Goal: Contribute content: Contribute content

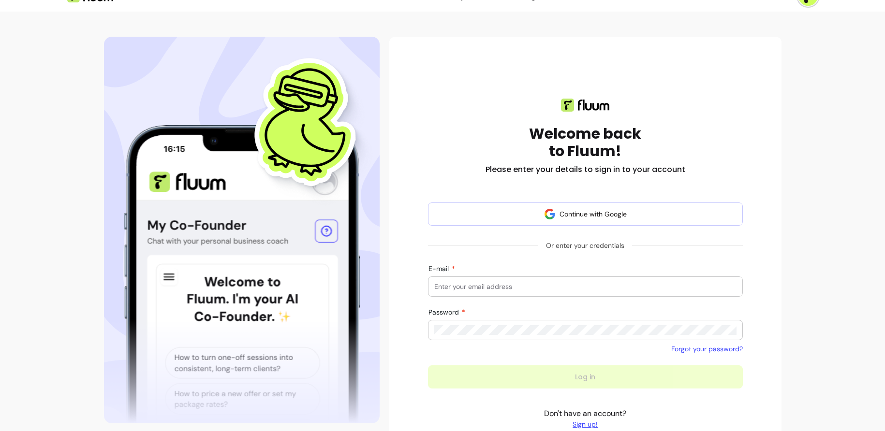
scroll to position [48, 0]
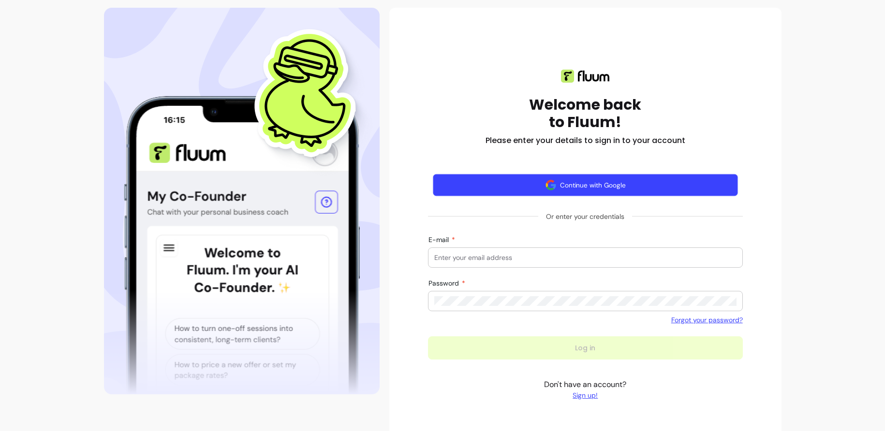
click at [597, 191] on button "Continue with Google" at bounding box center [585, 185] width 305 height 23
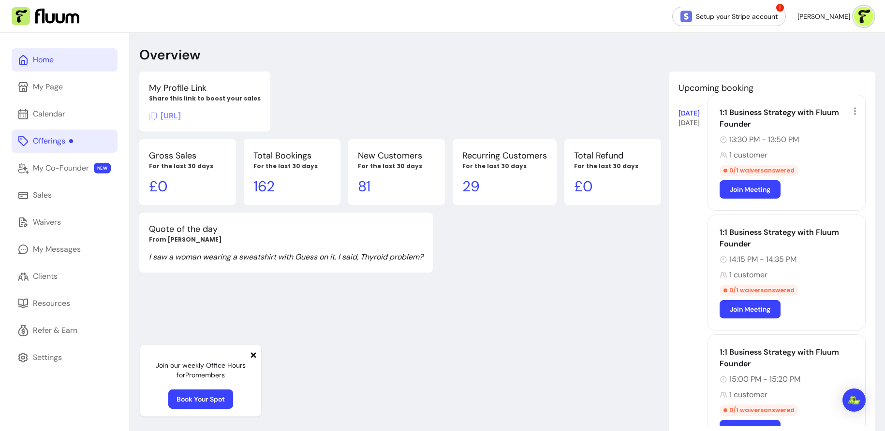
click at [72, 143] on div "Offerings" at bounding box center [53, 141] width 40 height 12
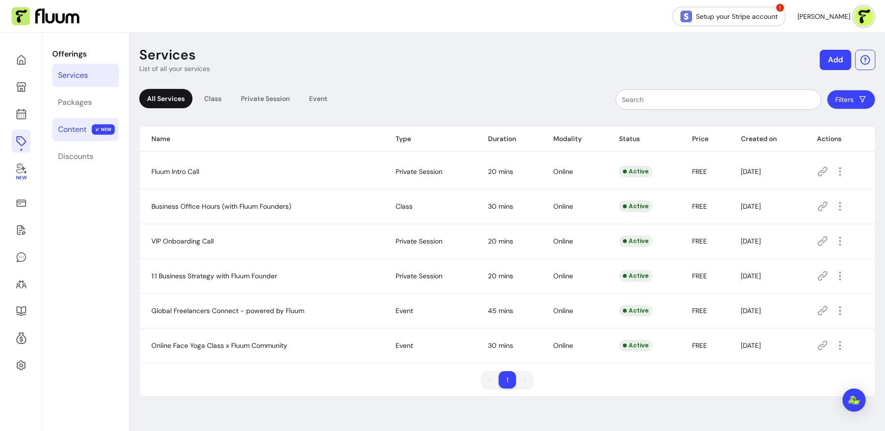
click at [81, 125] on div "Content" at bounding box center [72, 130] width 29 height 12
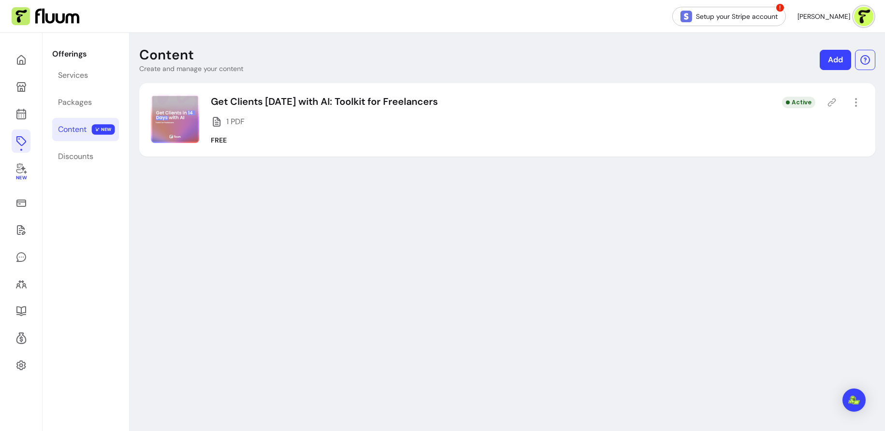
click at [839, 59] on link "Add" at bounding box center [835, 60] width 31 height 20
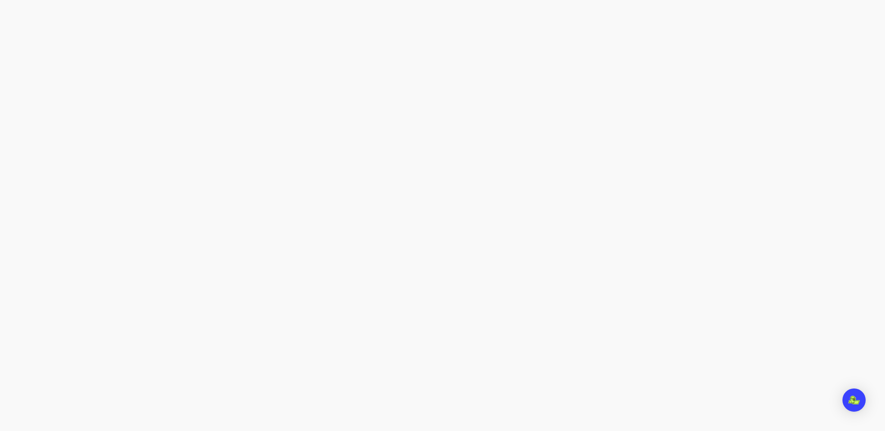
select select "***"
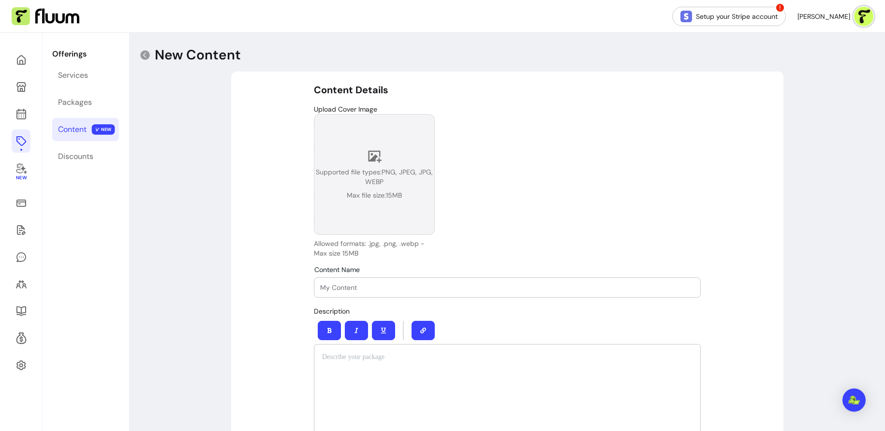
click at [378, 160] on icon at bounding box center [374, 156] width 15 height 15
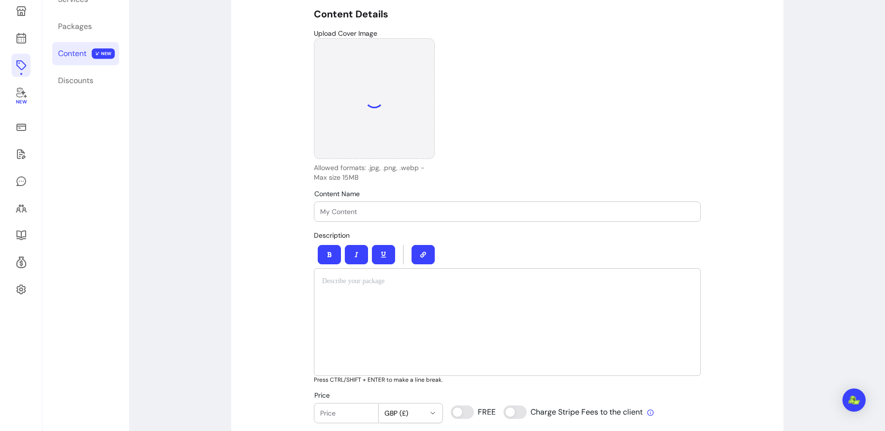
scroll to position [104, 0]
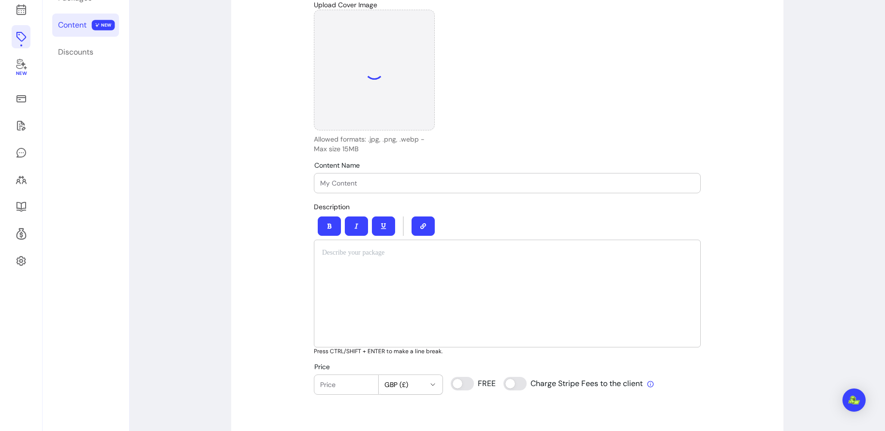
click at [415, 181] on input "Content Name" at bounding box center [507, 183] width 374 height 10
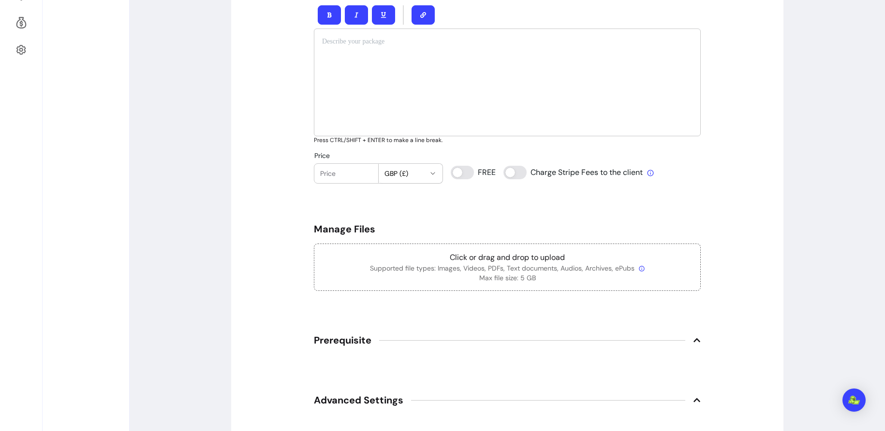
scroll to position [320, 0]
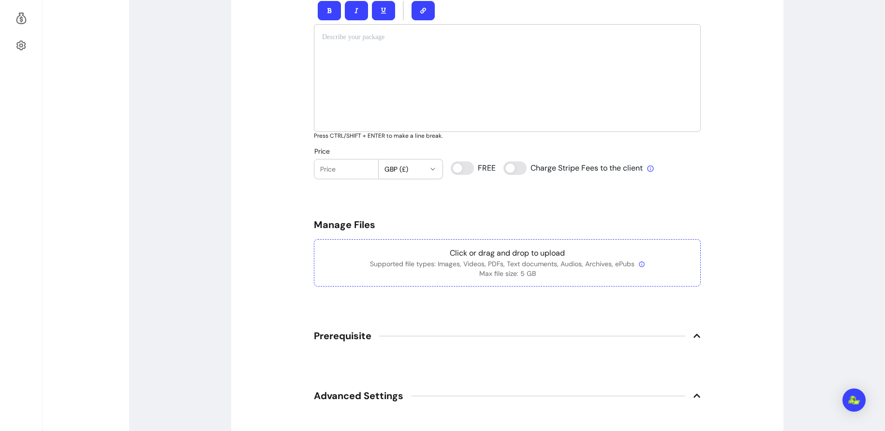
click at [461, 257] on p "Click or drag and drop to upload" at bounding box center [507, 254] width 370 height 12
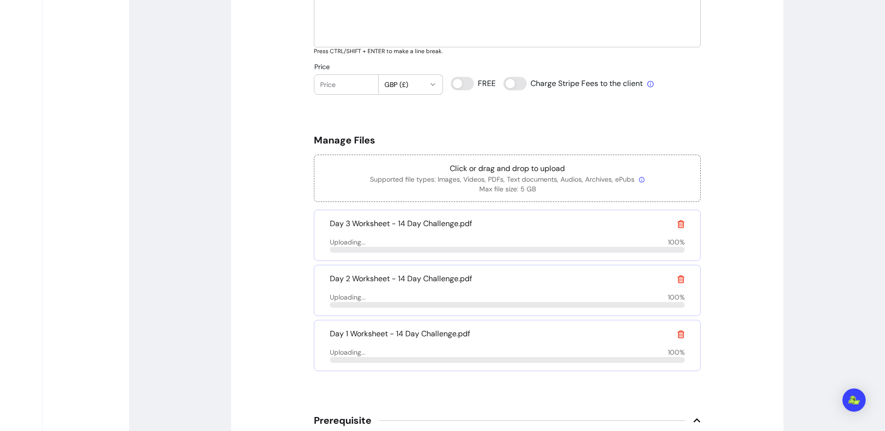
scroll to position [404, 0]
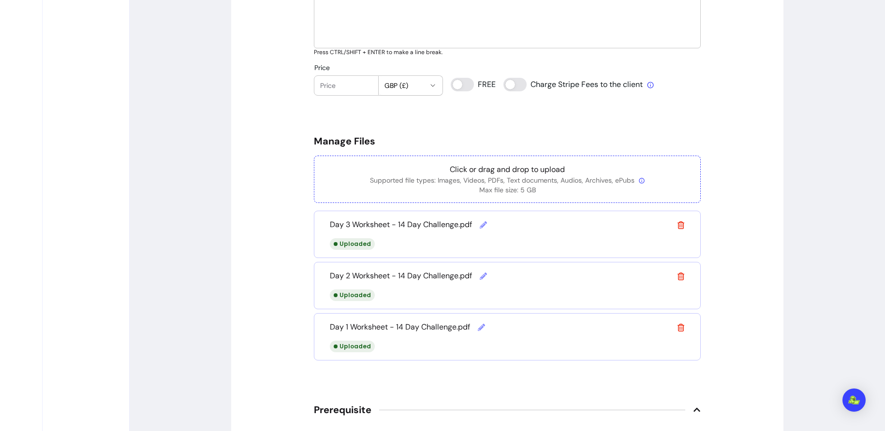
click at [534, 178] on p "Supported file types: Images, Videos, PDFs, Text documents, Audios, Archives, e…" at bounding box center [507, 181] width 370 height 10
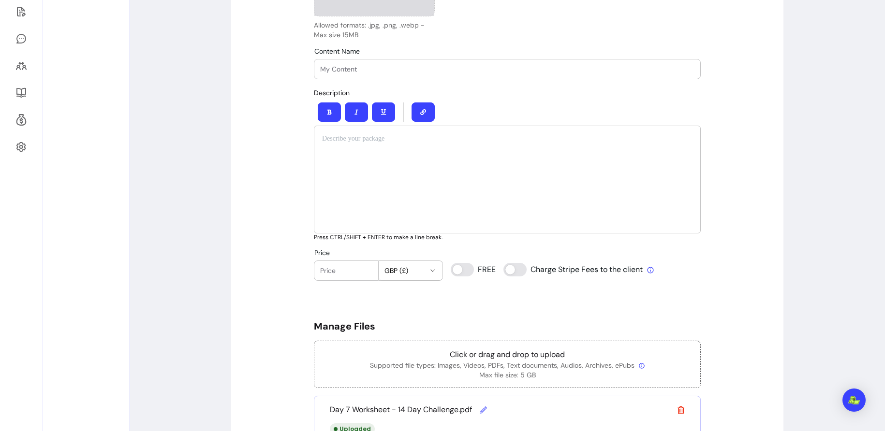
scroll to position [216, 0]
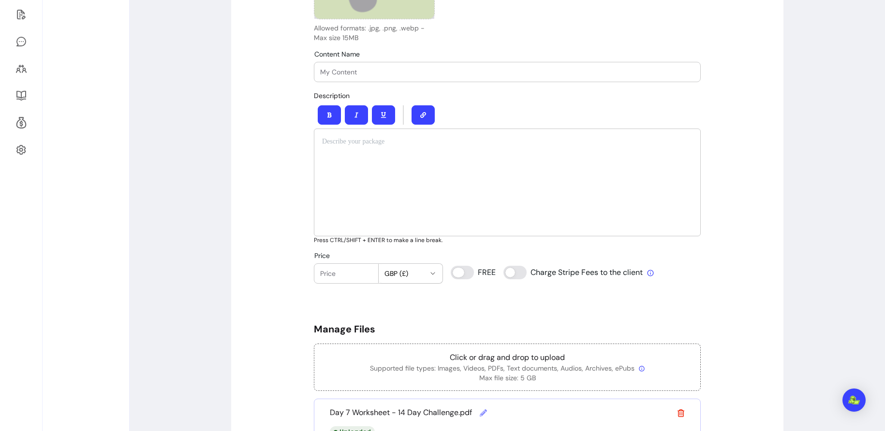
type input "0"
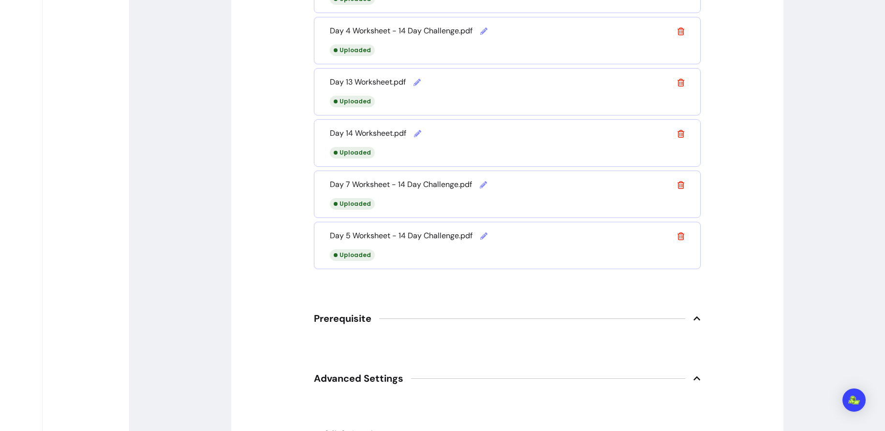
scroll to position [1067, 0]
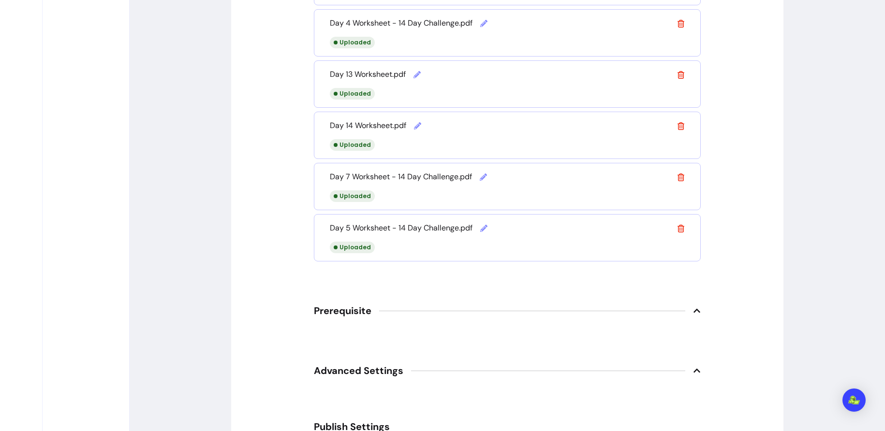
drag, startPoint x: 545, startPoint y: 225, endPoint x: 544, endPoint y: 249, distance: 23.3
click at [545, 249] on div "Day 5 Worksheet - 14 Day Challenge.pdf Uploaded" at bounding box center [507, 237] width 387 height 47
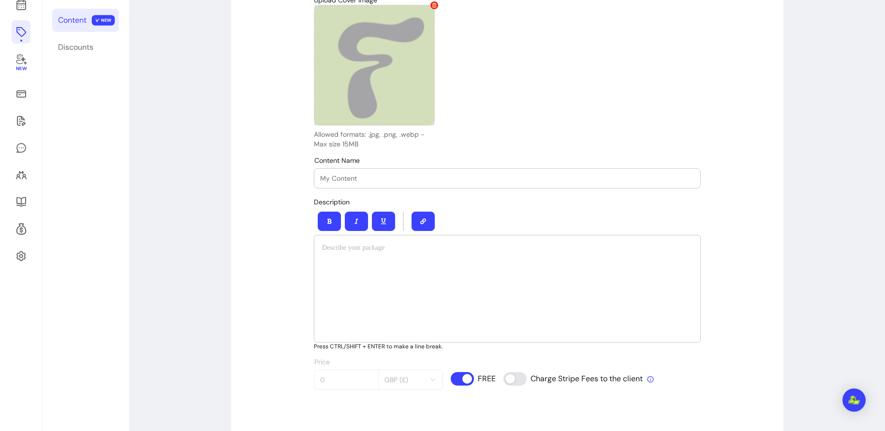
scroll to position [110, 0]
click at [475, 173] on input "Content Name" at bounding box center [507, 178] width 374 height 10
click at [391, 181] on input "Content Name" at bounding box center [507, 178] width 374 height 10
type input "Worksheets of Sales Sprint for Freelancers"
drag, startPoint x: 474, startPoint y: 181, endPoint x: 279, endPoint y: 178, distance: 195.4
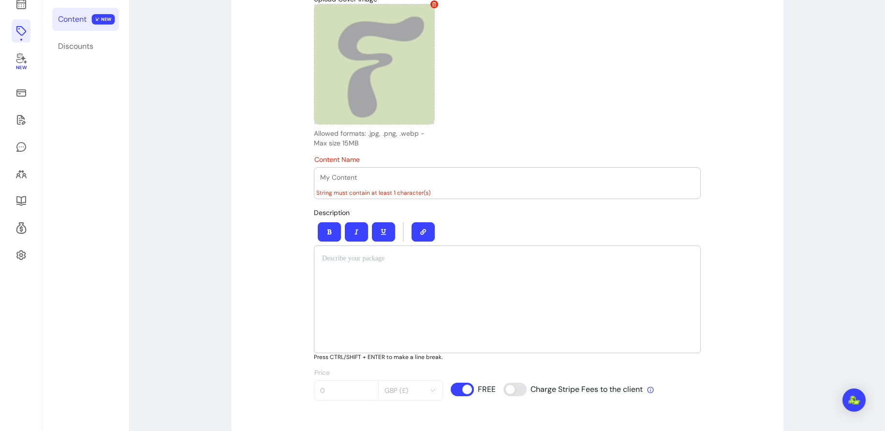
paste input "Sales Sprint Worksheets for Freelancers"
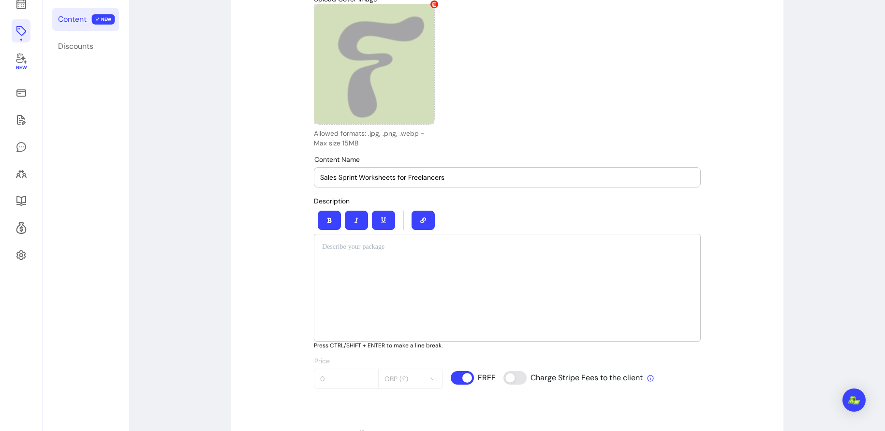
type input "Sales Sprint Worksheets for Freelancers"
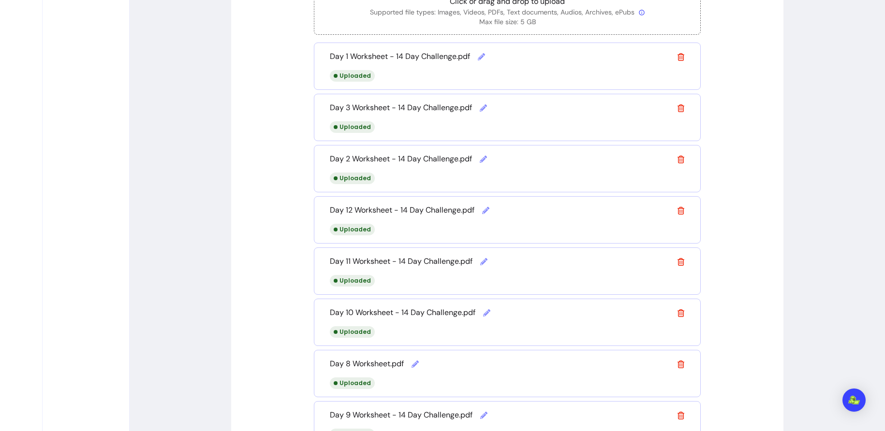
scroll to position [559, 0]
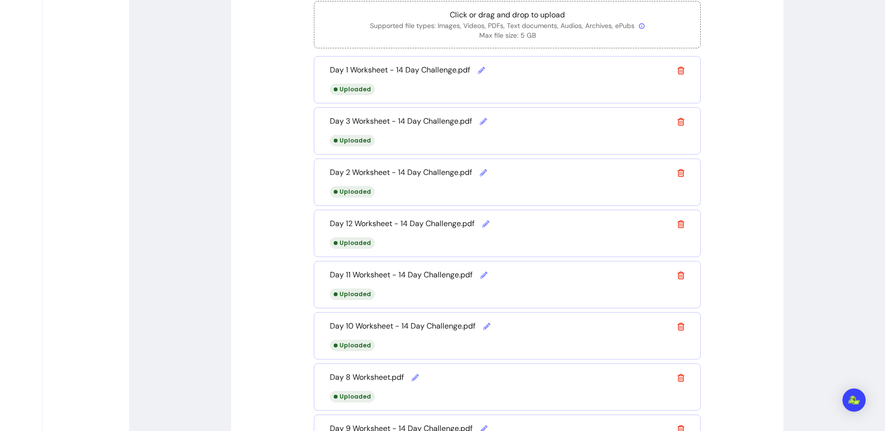
click at [680, 225] on icon at bounding box center [680, 225] width 7 height 8
click at [680, 222] on icon at bounding box center [681, 225] width 8 height 8
click at [680, 272] on icon at bounding box center [681, 276] width 8 height 8
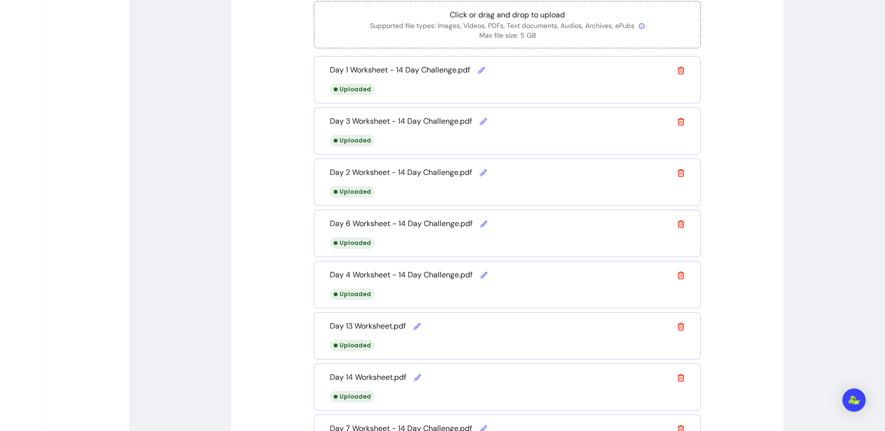
click at [680, 222] on icon at bounding box center [681, 225] width 8 height 8
click at [680, 272] on icon at bounding box center [681, 276] width 8 height 8
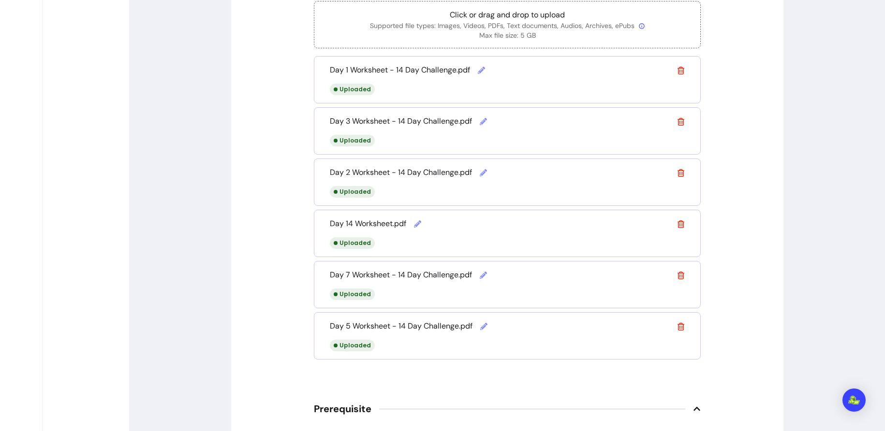
click at [680, 222] on icon at bounding box center [681, 225] width 8 height 8
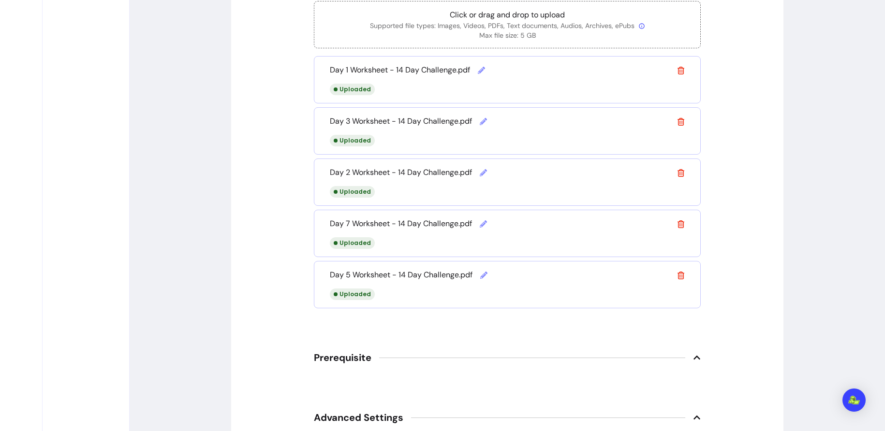
click at [680, 222] on icon at bounding box center [681, 225] width 8 height 8
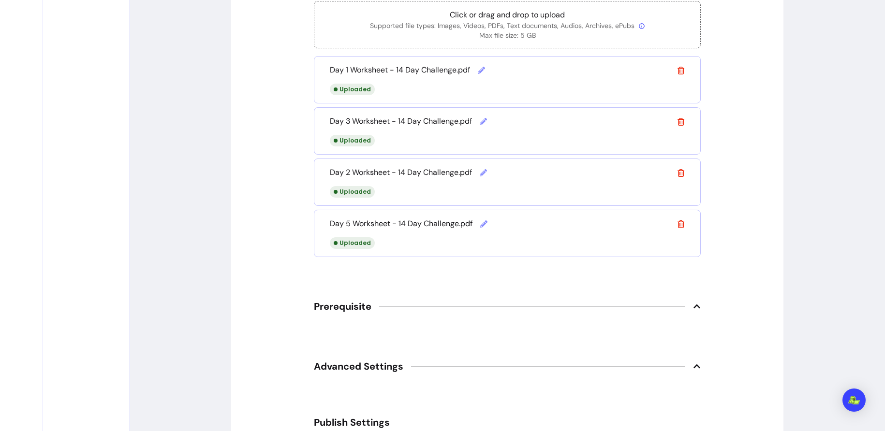
click at [680, 222] on icon at bounding box center [681, 225] width 8 height 8
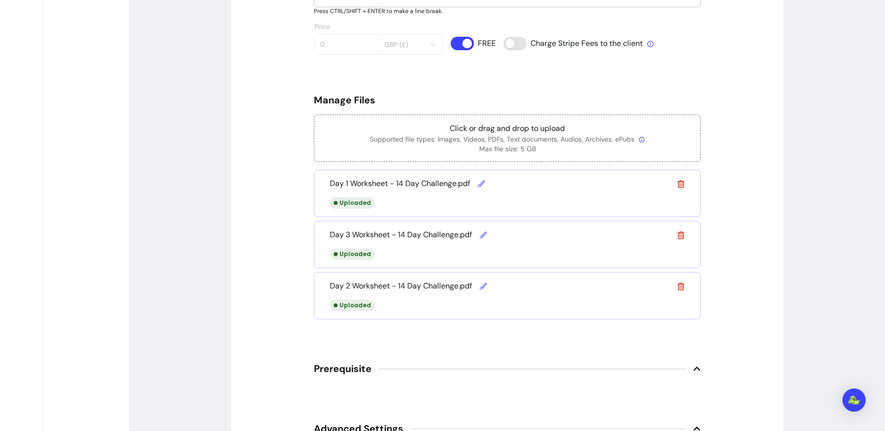
scroll to position [444, 0]
click at [545, 137] on p "Supported file types: Images, Videos, PDFs, Text documents, Audios, Archives, e…" at bounding box center [507, 140] width 370 height 10
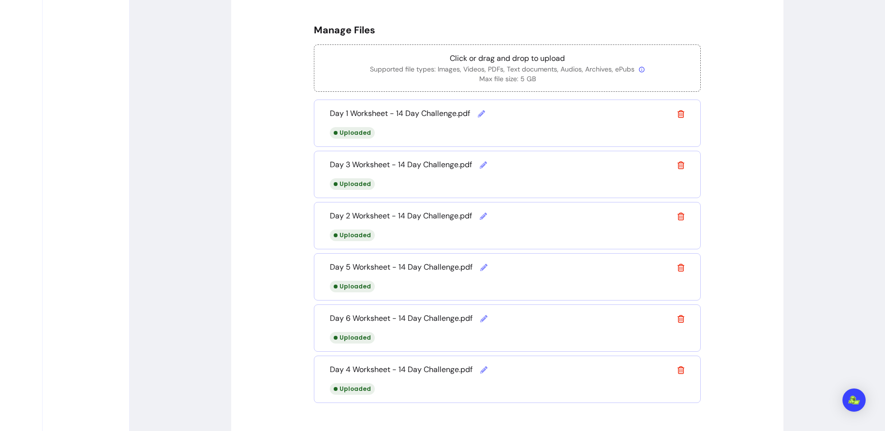
scroll to position [515, 0]
drag, startPoint x: 416, startPoint y: 392, endPoint x: 415, endPoint y: 315, distance: 76.9
click at [415, 315] on div "Day 1 Worksheet - 14 Day Challenge.pdf Uploaded Day 3 Worksheet - 14 Day Challe…" at bounding box center [507, 251] width 387 height 304
click at [720, 208] on div "Content Details Upload Cover Image Allowed formats: .jpg, .png, .webp - Max siz…" at bounding box center [507, 112] width 552 height 1113
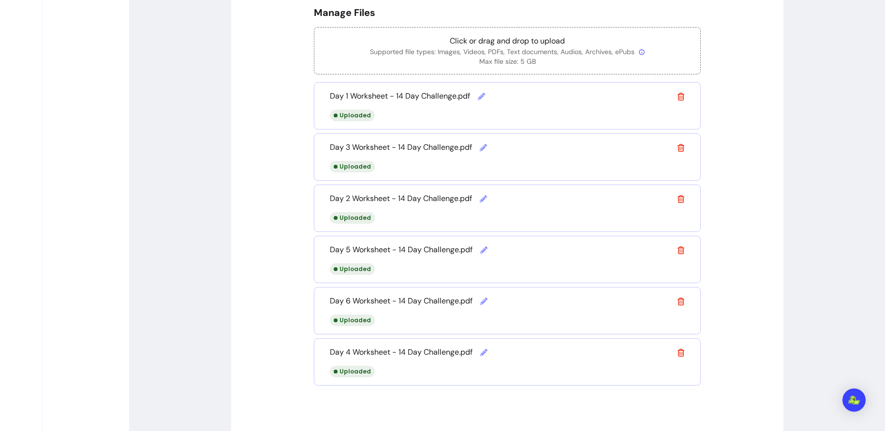
scroll to position [533, 0]
click at [679, 94] on icon at bounding box center [681, 96] width 8 height 8
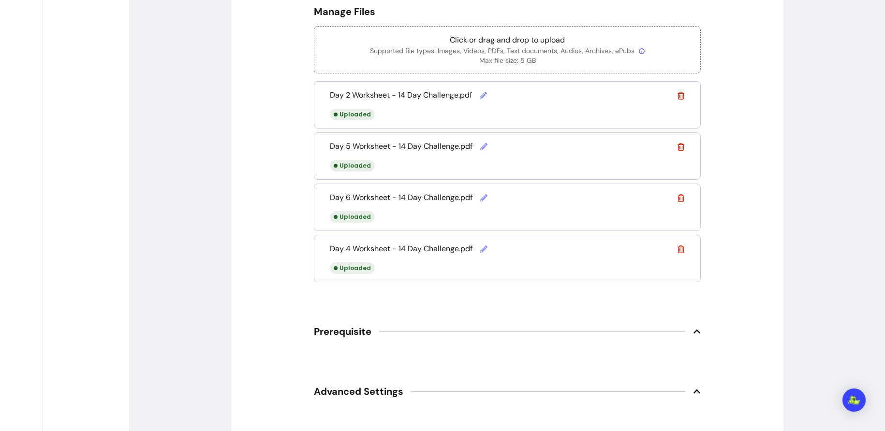
click at [679, 94] on icon at bounding box center [681, 96] width 8 height 8
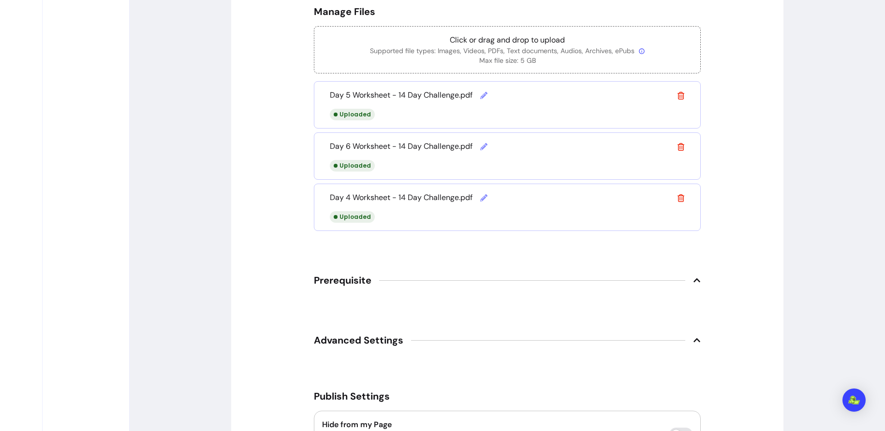
click at [679, 94] on icon at bounding box center [681, 96] width 8 height 8
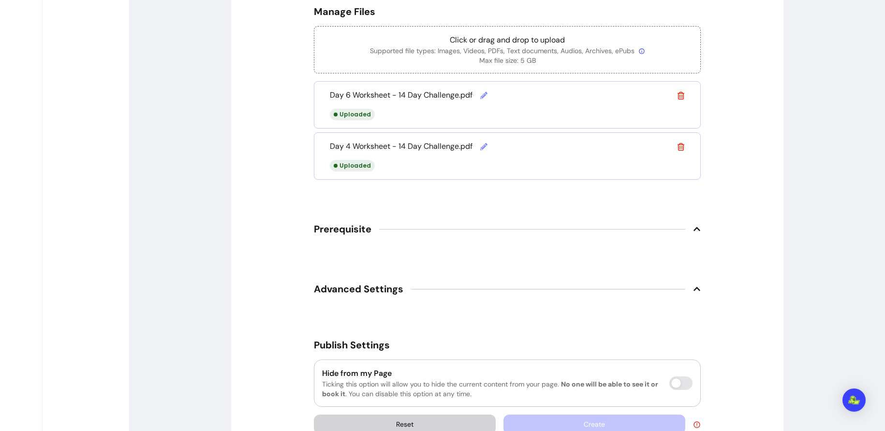
click at [679, 94] on icon at bounding box center [681, 96] width 8 height 8
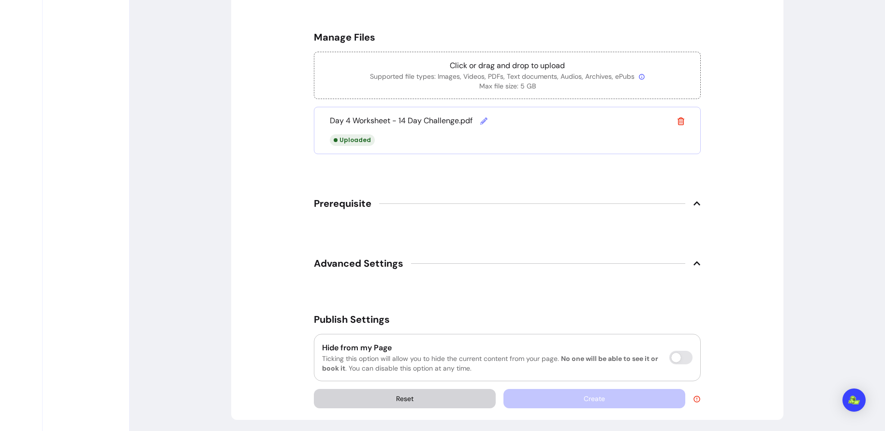
click at [683, 116] on span at bounding box center [681, 121] width 8 height 12
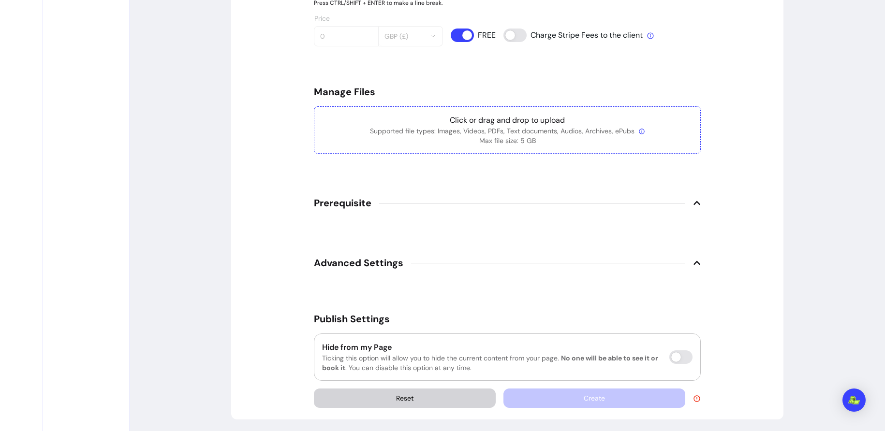
click at [563, 120] on p "Click or drag and drop to upload" at bounding box center [507, 121] width 370 height 12
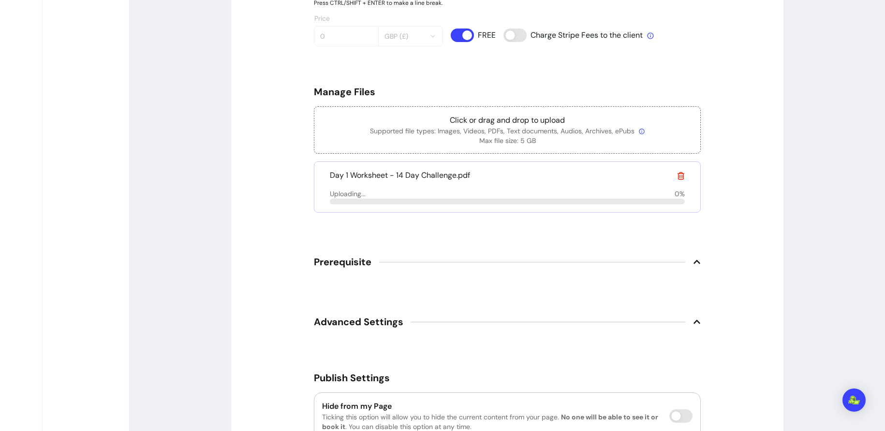
scroll to position [512, 0]
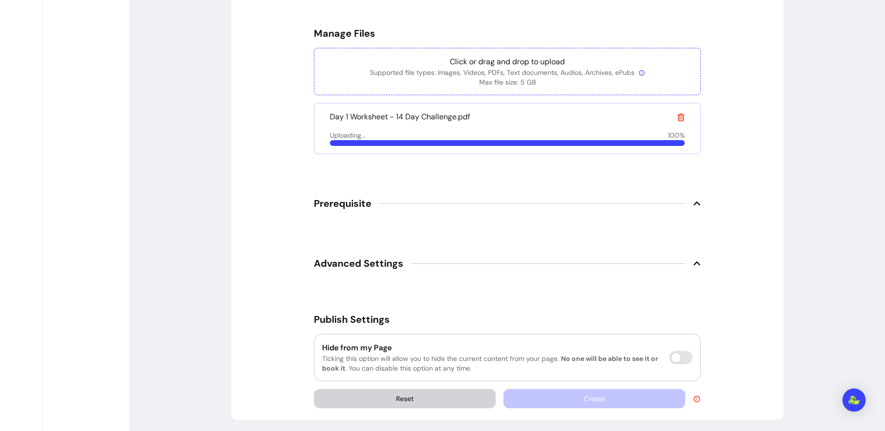
click at [533, 72] on p "Supported file types: Images, Videos, PDFs, Text documents, Audios, Archives, e…" at bounding box center [507, 73] width 370 height 10
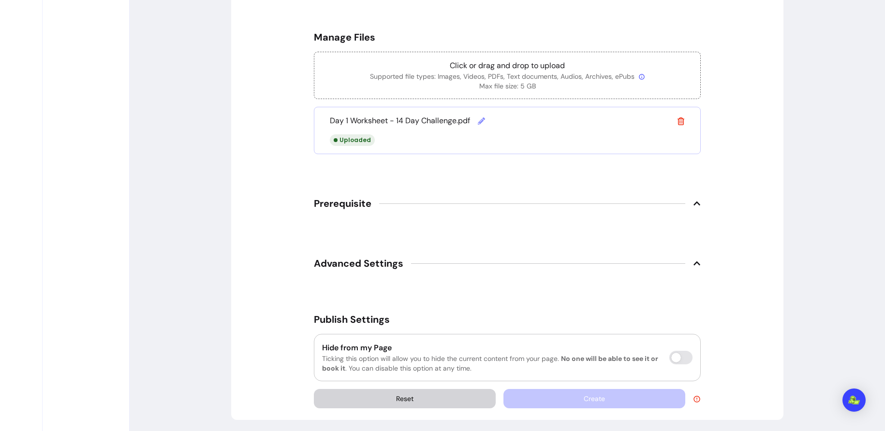
scroll to position [533, 0]
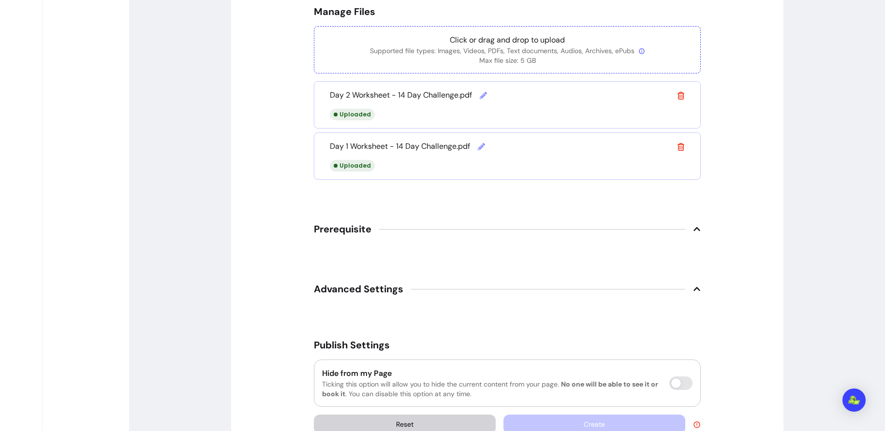
click at [569, 43] on p "Click or drag and drop to upload" at bounding box center [507, 40] width 370 height 12
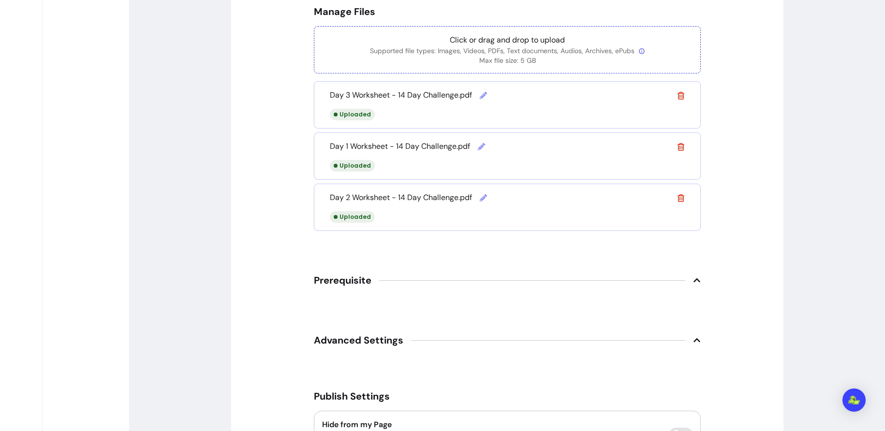
click at [521, 41] on p "Click or drag and drop to upload" at bounding box center [507, 40] width 370 height 12
click at [681, 100] on div "Day 1 Worksheet - 14 Day Challenge.pdf Uploaded" at bounding box center [507, 104] width 387 height 47
click at [681, 98] on span at bounding box center [681, 95] width 8 height 12
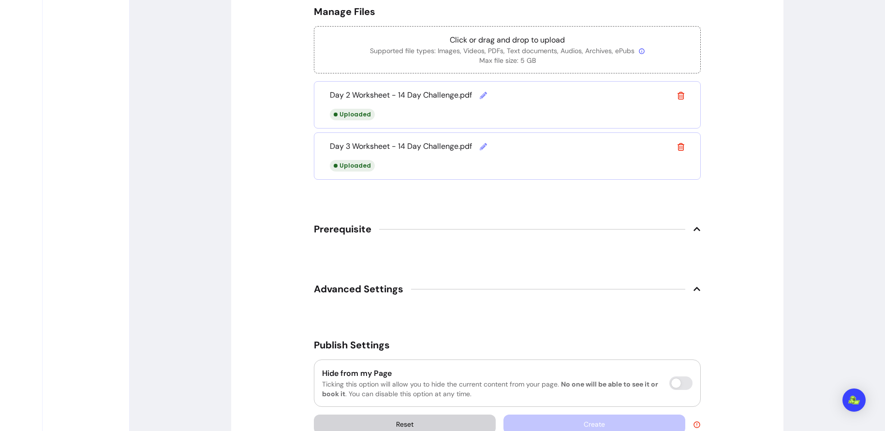
click at [681, 98] on icon at bounding box center [680, 96] width 7 height 8
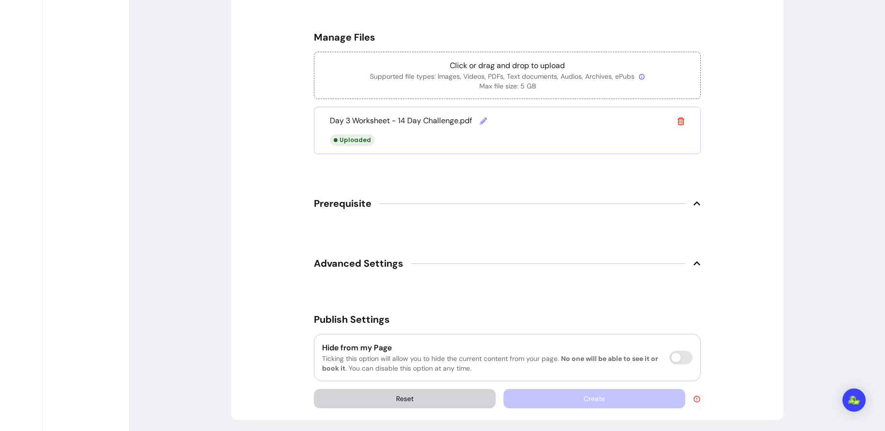
click at [680, 115] on span at bounding box center [681, 121] width 8 height 12
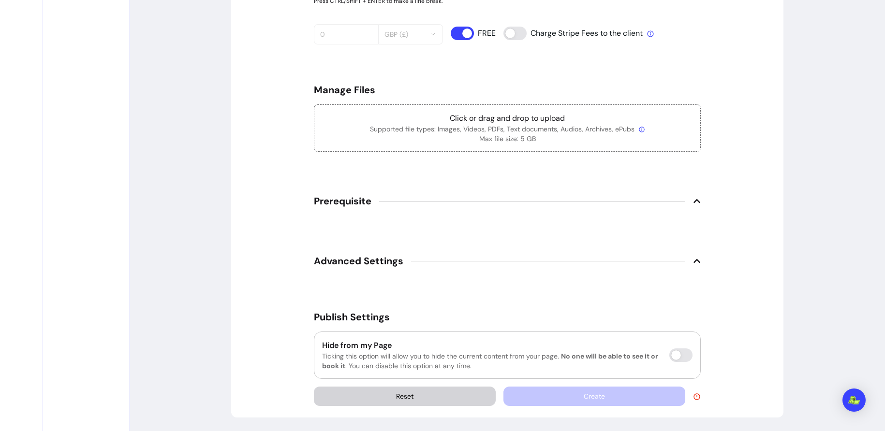
scroll to position [453, 0]
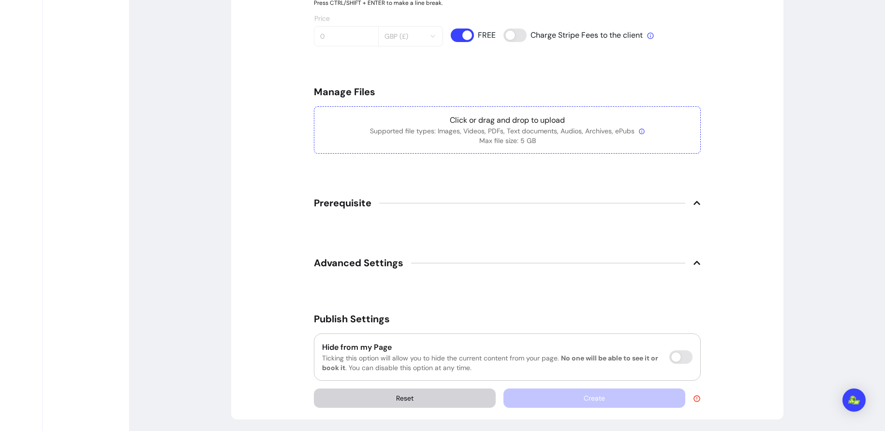
click at [554, 117] on p "Click or drag and drop to upload" at bounding box center [507, 121] width 370 height 12
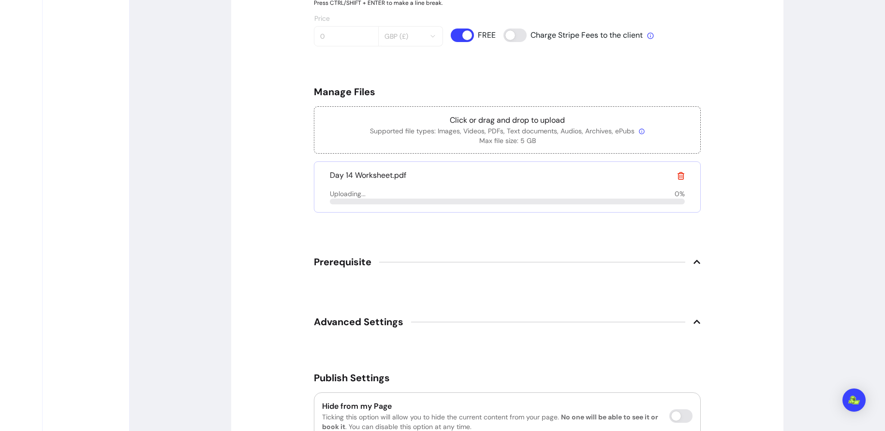
scroll to position [512, 0]
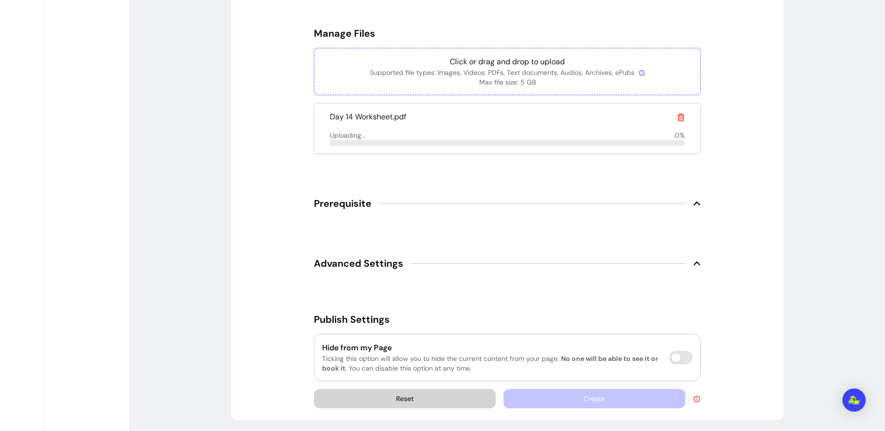
click at [518, 68] on p "Supported file types: Images, Videos, PDFs, Text documents, Audios, Archives, e…" at bounding box center [507, 73] width 370 height 10
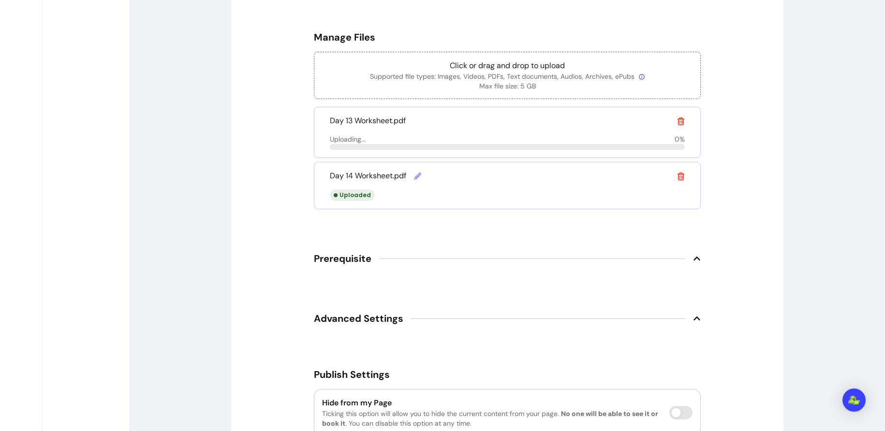
scroll to position [533, 0]
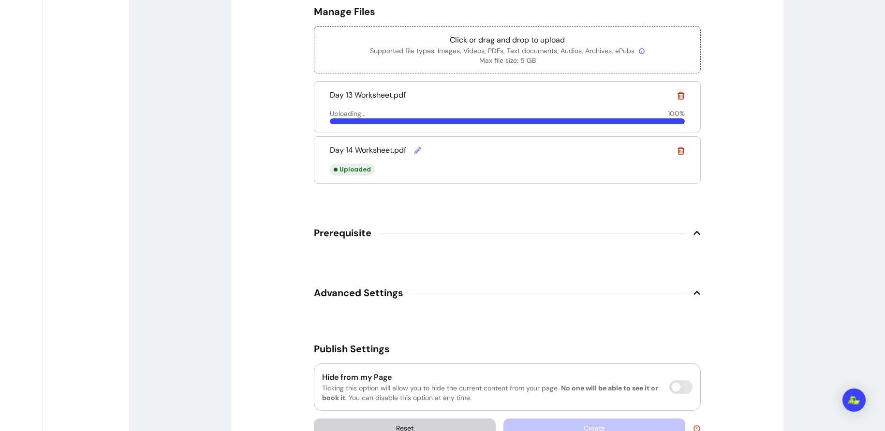
click at [502, 42] on p "Click or drag and drop to upload" at bounding box center [507, 40] width 370 height 12
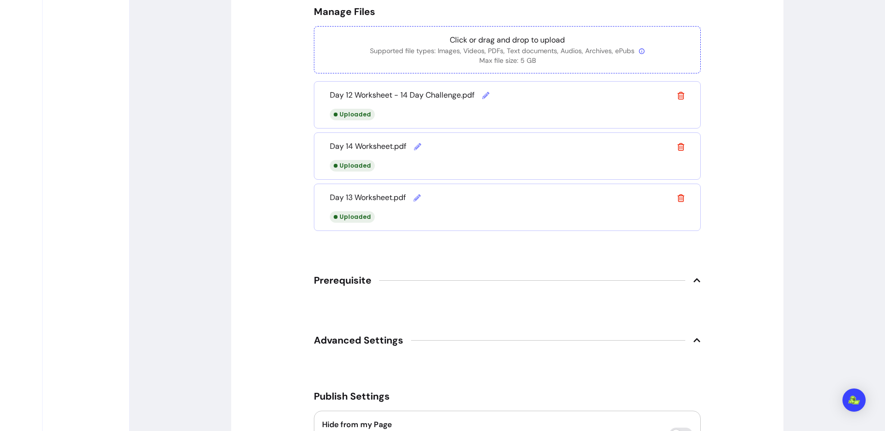
click at [483, 39] on p "Click or drag and drop to upload" at bounding box center [507, 40] width 370 height 12
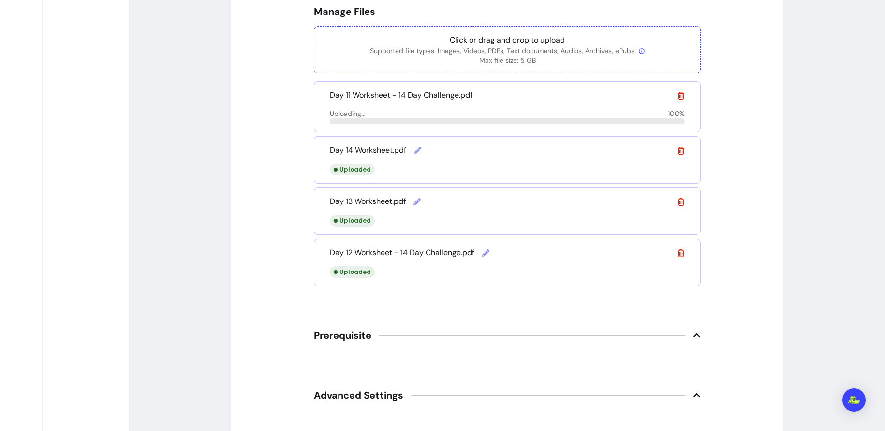
click at [496, 50] on p "Supported file types: Images, Videos, PDFs, Text documents, Audios, Archives, e…" at bounding box center [507, 51] width 370 height 10
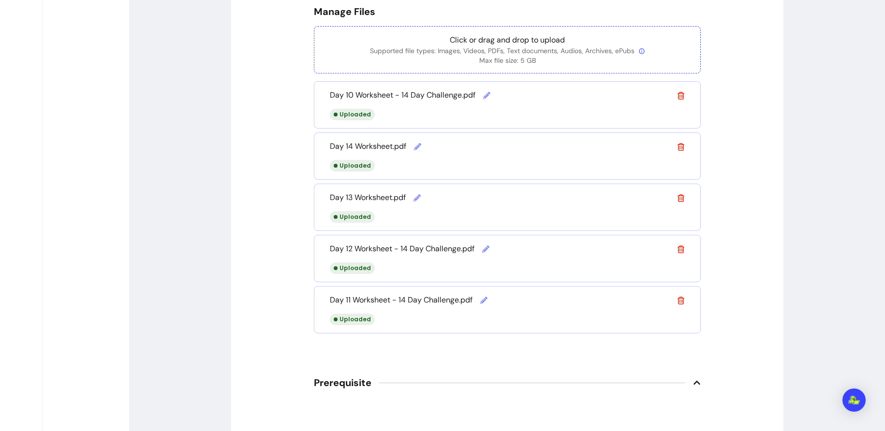
click at [492, 49] on p "Supported file types: Images, Videos, PDFs, Text documents, Audios, Archives, e…" at bounding box center [507, 51] width 370 height 10
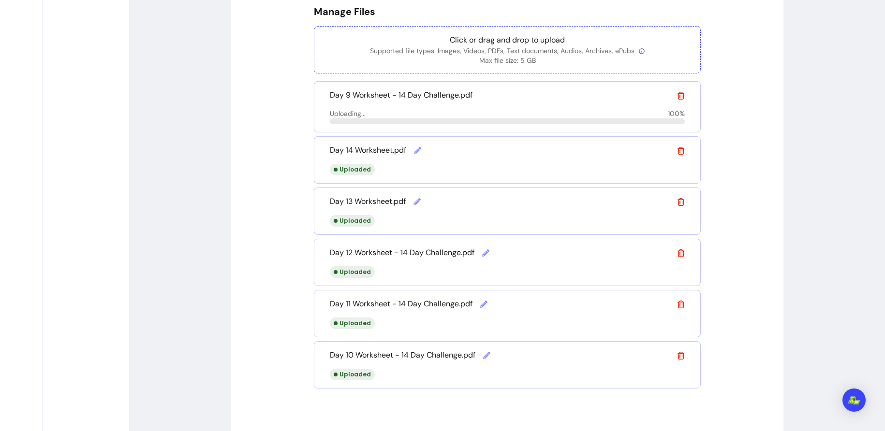
click at [493, 46] on p "Supported file types: Images, Videos, PDFs, Text documents, Audios, Archives, e…" at bounding box center [507, 51] width 370 height 10
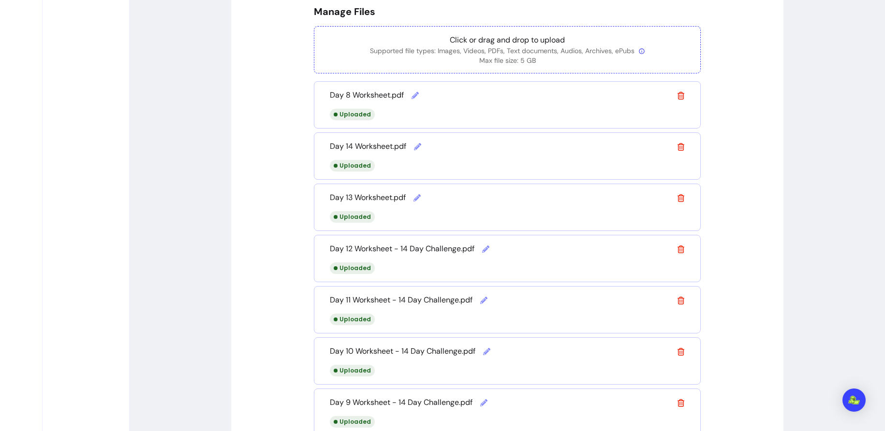
click at [453, 46] on p "Supported file types: Images, Videos, PDFs, Text documents, Audios, Archives, e…" at bounding box center [507, 51] width 370 height 10
click at [505, 49] on p "Supported file types: Images, Videos, PDFs, Text documents, Audios, Archives, e…" at bounding box center [507, 51] width 370 height 10
click at [541, 42] on p "Click or drag and drop to upload" at bounding box center [507, 40] width 370 height 12
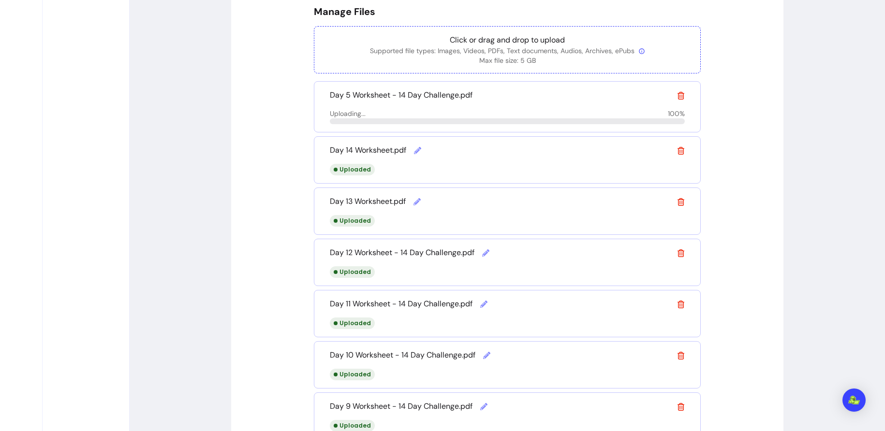
click at [543, 44] on p "Click or drag and drop to upload" at bounding box center [507, 40] width 370 height 12
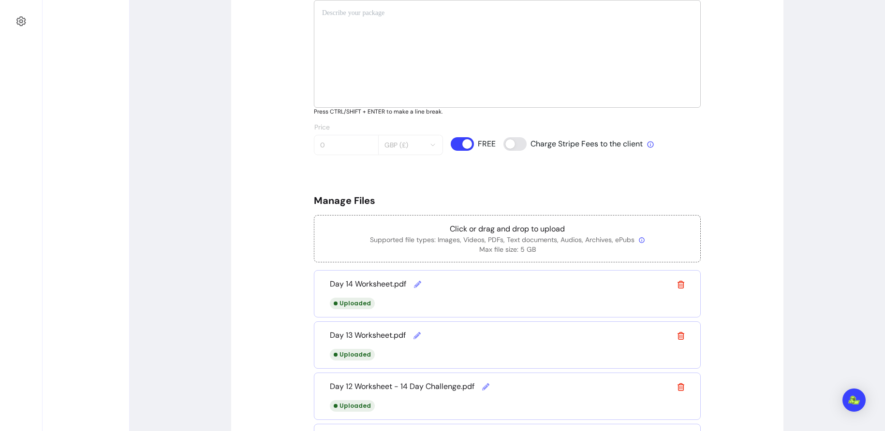
scroll to position [344, 0]
click at [523, 242] on p "Supported file types: Images, Videos, PDFs, Text documents, Audios, Archives, e…" at bounding box center [507, 241] width 370 height 10
click at [524, 231] on p "Click or drag and drop to upload" at bounding box center [507, 230] width 370 height 12
click at [517, 234] on p "Click or drag and drop to upload" at bounding box center [507, 230] width 370 height 12
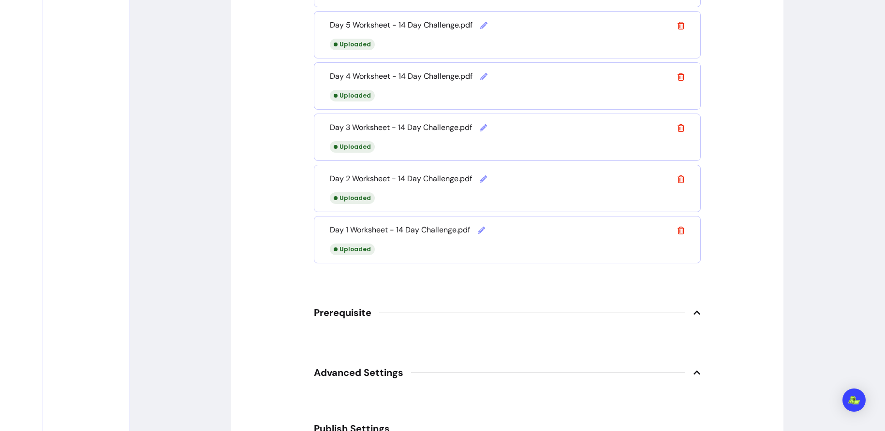
scroll to position [1169, 0]
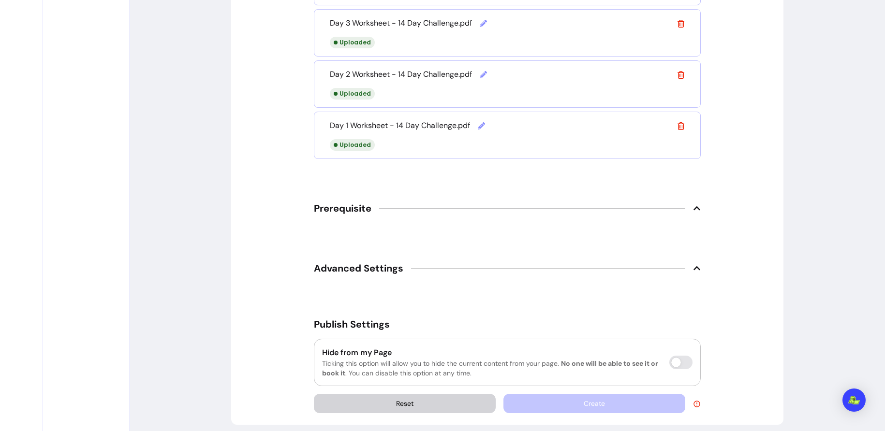
click at [685, 262] on span "Advanced Settings" at bounding box center [507, 268] width 387 height 21
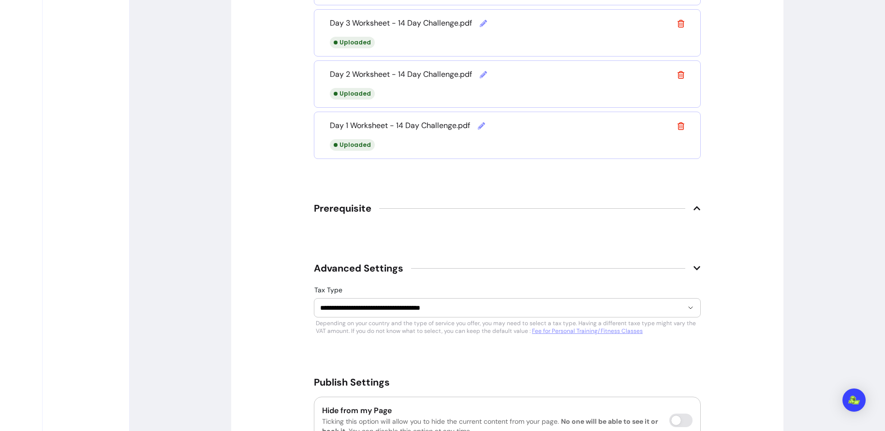
click at [685, 262] on span "Advanced Settings" at bounding box center [507, 268] width 387 height 21
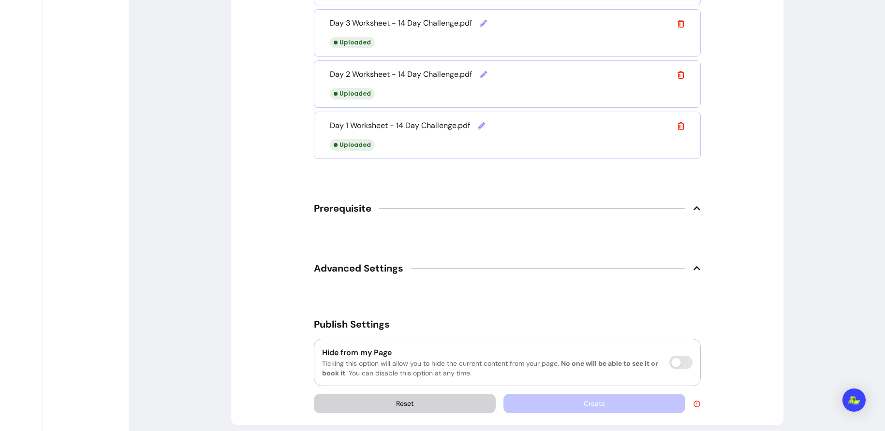
click at [685, 262] on span "Advanced Settings" at bounding box center [507, 268] width 387 height 21
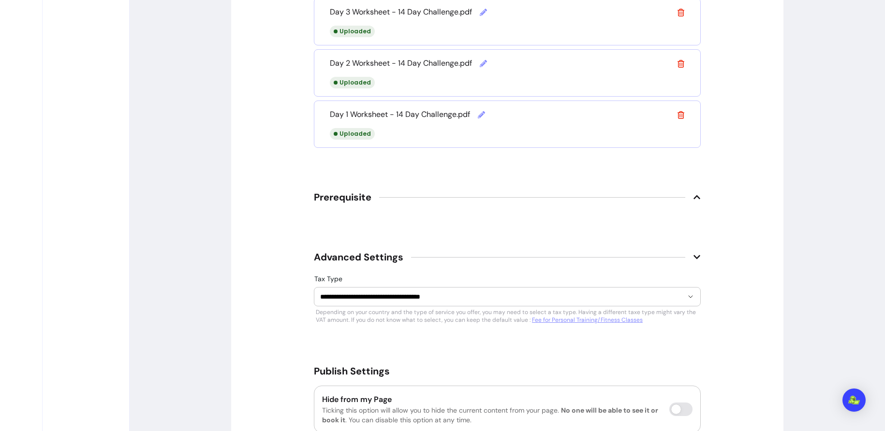
click at [690, 250] on span "Advanced Settings" at bounding box center [507, 257] width 387 height 21
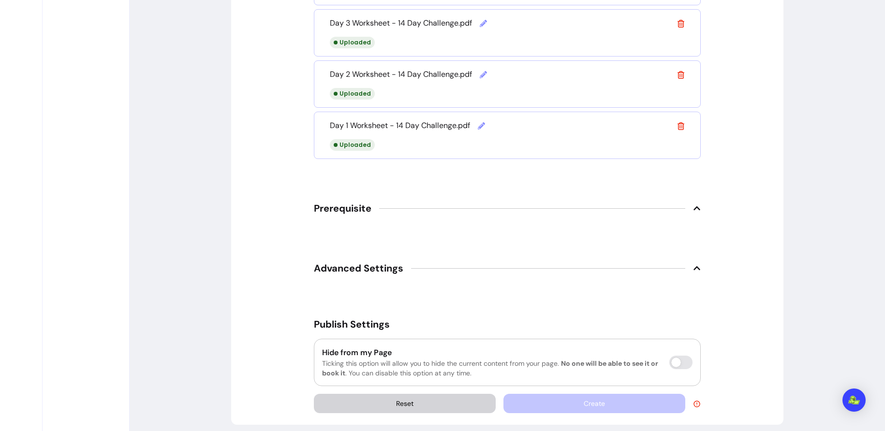
click at [692, 205] on span "Prerequisite" at bounding box center [507, 208] width 387 height 21
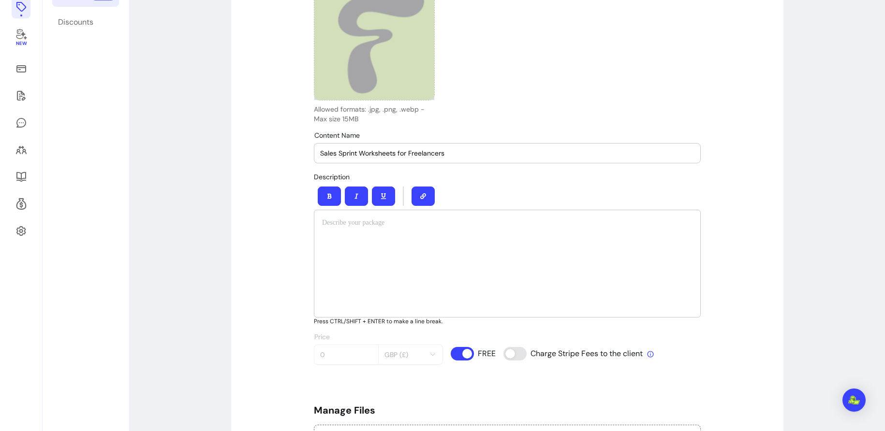
scroll to position [104, 0]
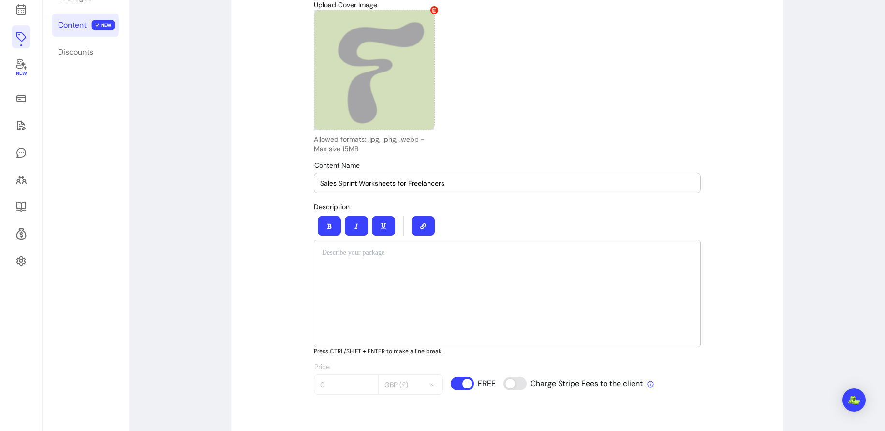
click at [502, 276] on div at bounding box center [507, 294] width 387 height 108
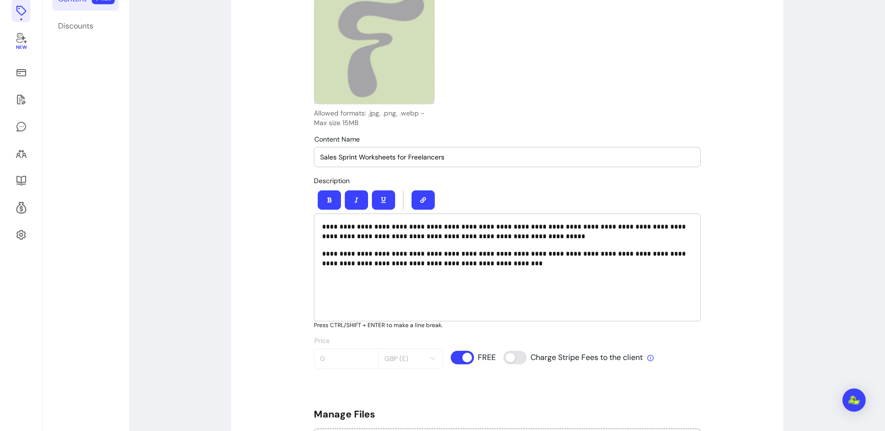
scroll to position [132, 0]
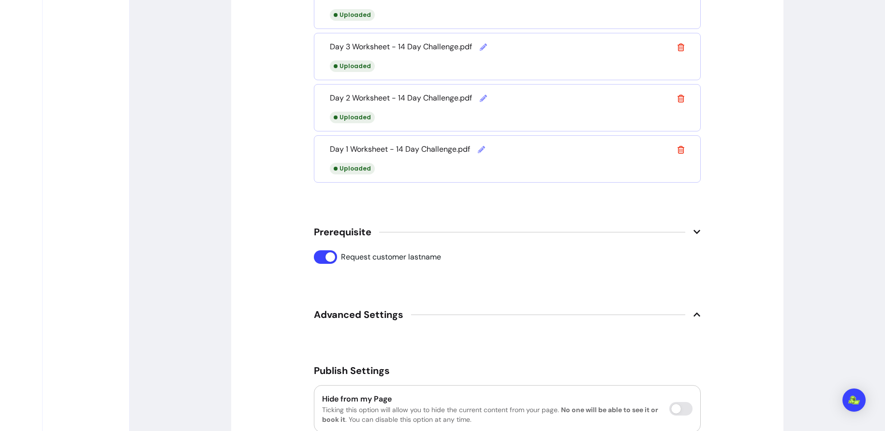
scroll to position [1192, 0]
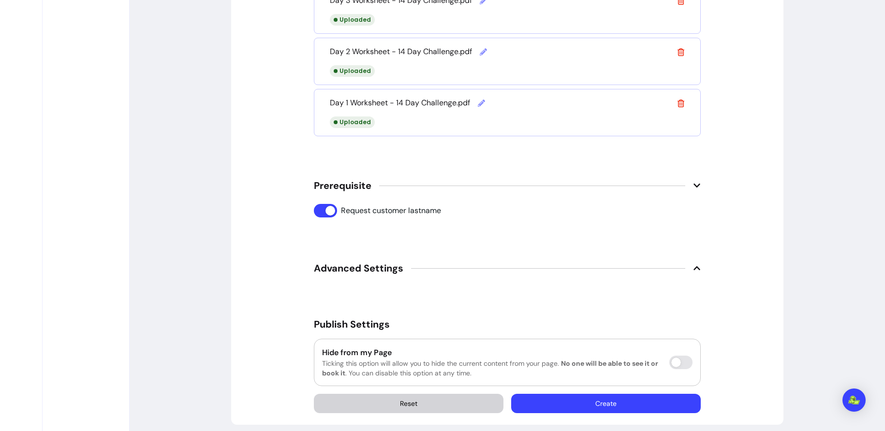
click at [576, 399] on button "Create" at bounding box center [606, 403] width 190 height 19
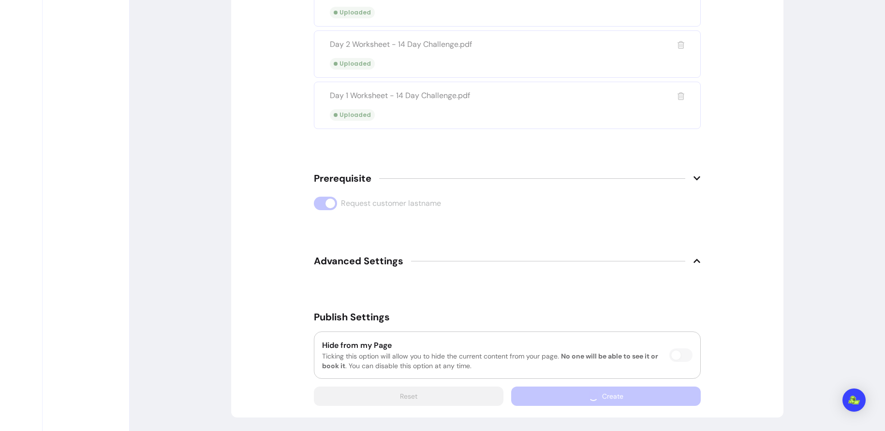
scroll to position [1165, 0]
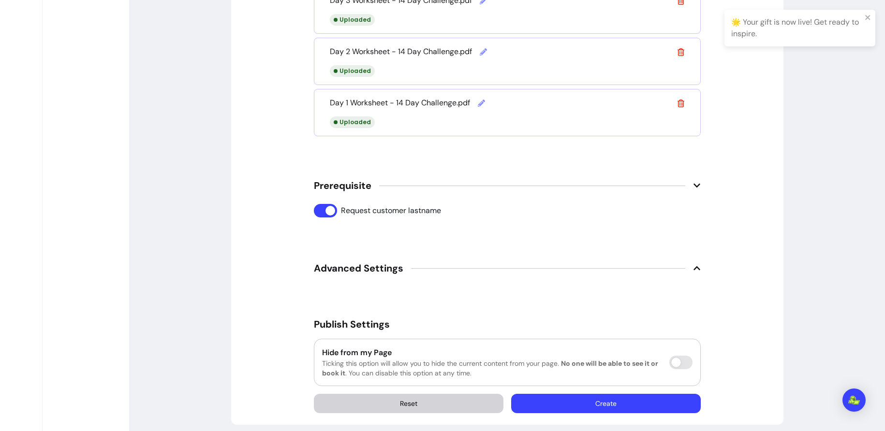
scroll to position [33, 0]
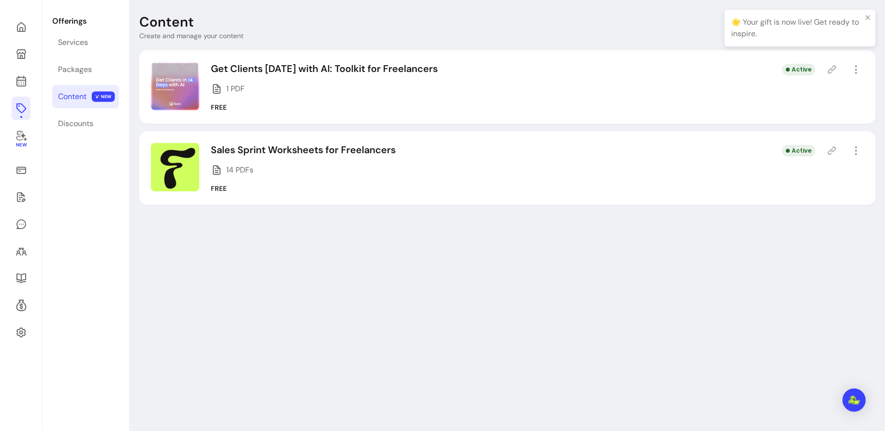
click at [833, 151] on icon at bounding box center [832, 151] width 8 height 8
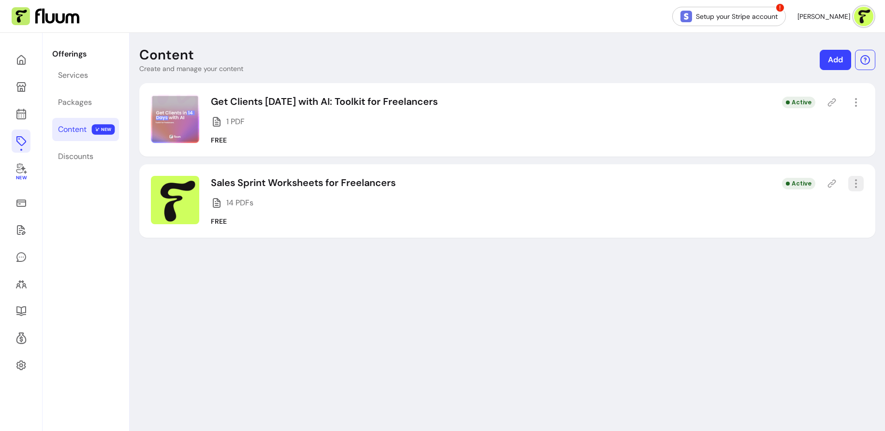
click at [856, 190] on button "button" at bounding box center [855, 183] width 15 height 15
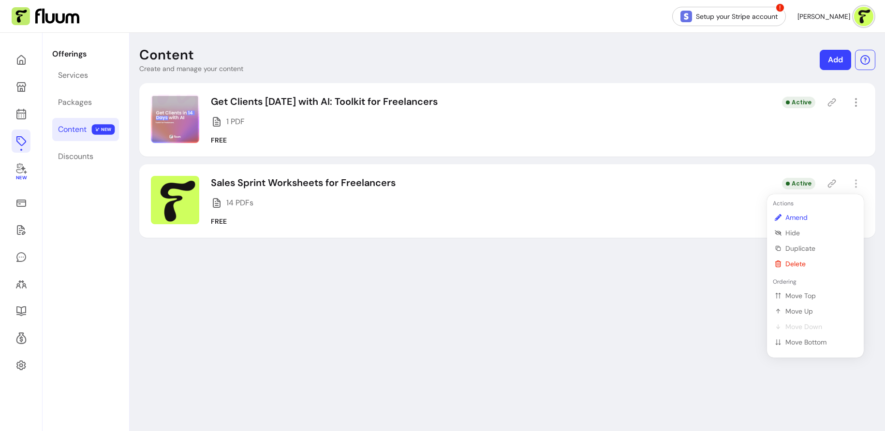
click at [796, 220] on span "Amend" at bounding box center [820, 218] width 71 height 10
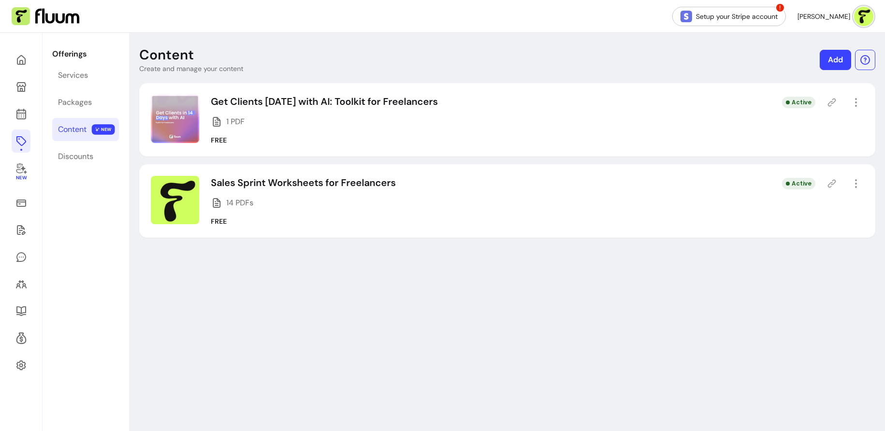
select select "***"
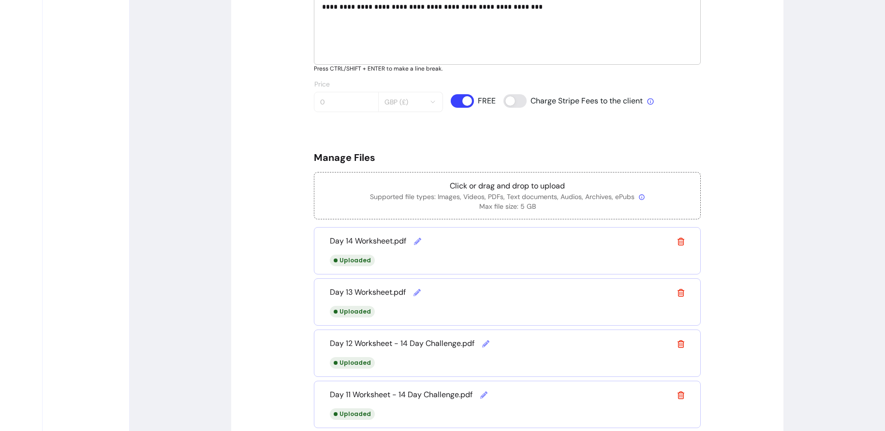
scroll to position [384, 0]
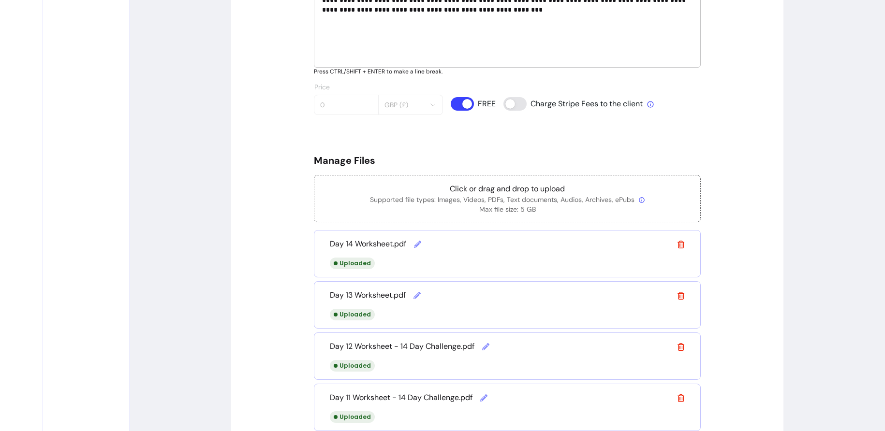
click at [683, 243] on icon at bounding box center [681, 245] width 8 height 8
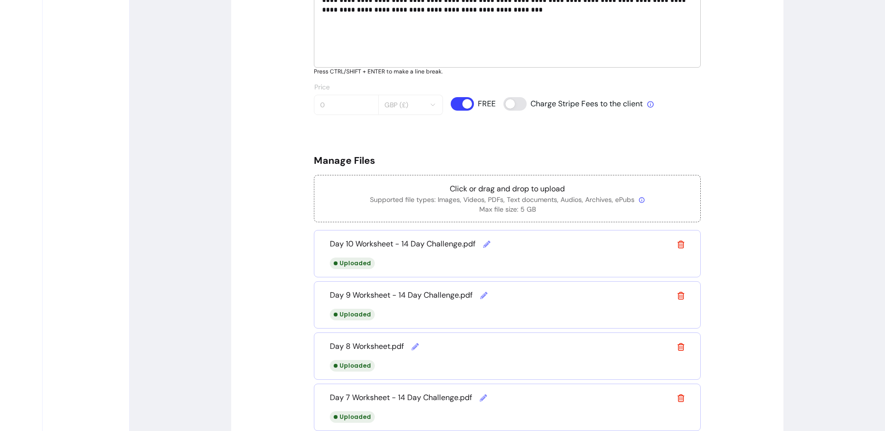
click at [683, 292] on icon at bounding box center [681, 296] width 8 height 8
click at [683, 243] on icon at bounding box center [681, 245] width 8 height 8
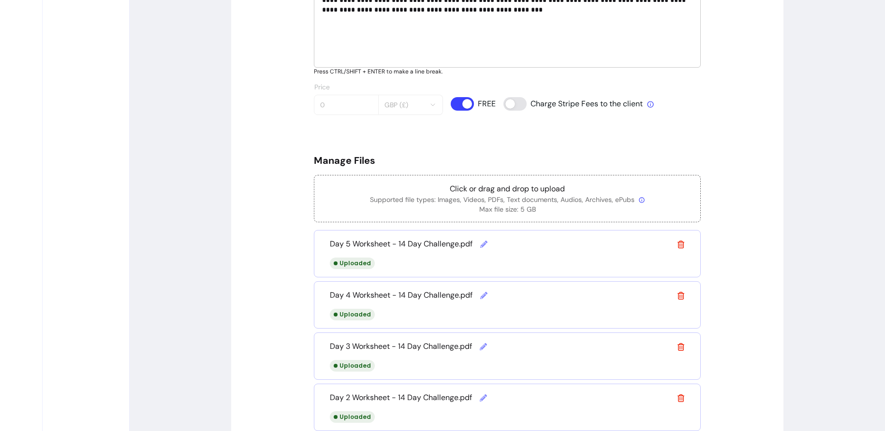
click at [683, 292] on icon at bounding box center [681, 296] width 8 height 8
click at [683, 243] on icon at bounding box center [681, 245] width 8 height 8
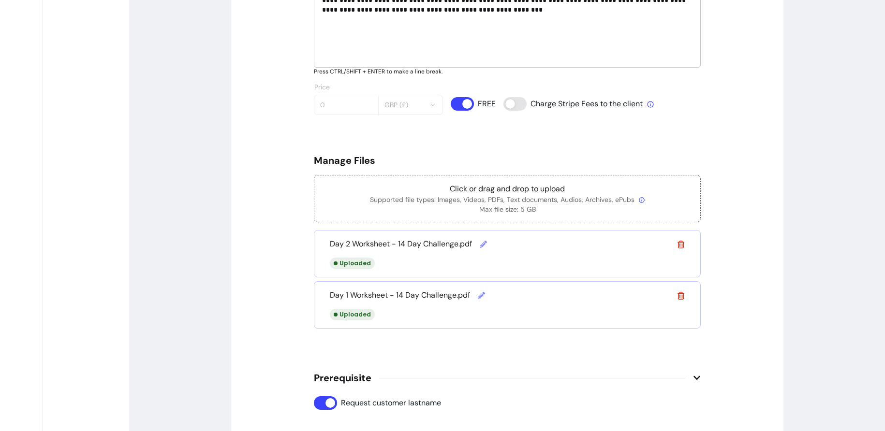
click at [683, 243] on icon at bounding box center [681, 245] width 8 height 8
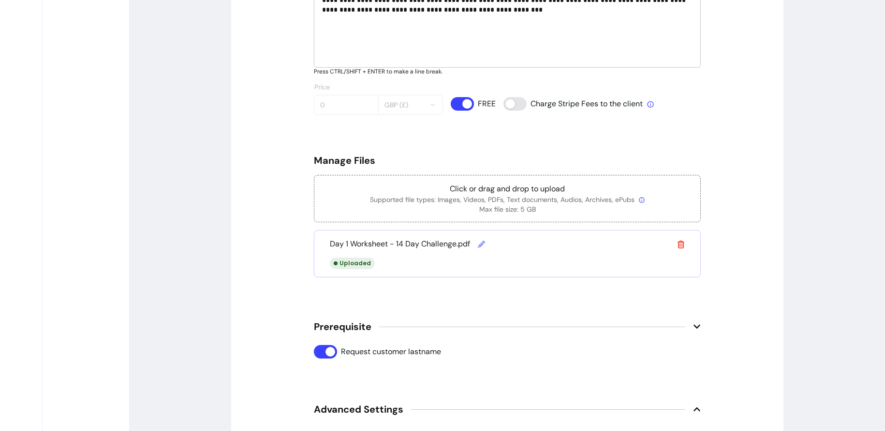
click at [683, 243] on icon at bounding box center [681, 245] width 8 height 8
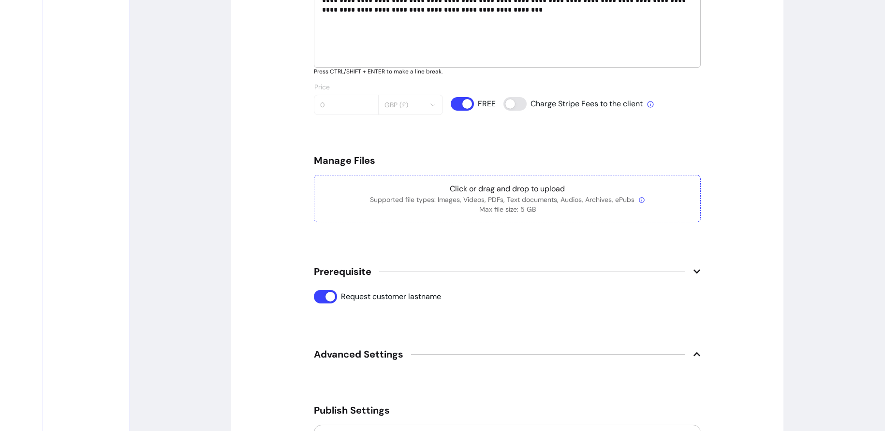
click at [596, 199] on p "Supported file types: Images, Videos, PDFs, Text documents, Audios, Archives, e…" at bounding box center [507, 200] width 370 height 10
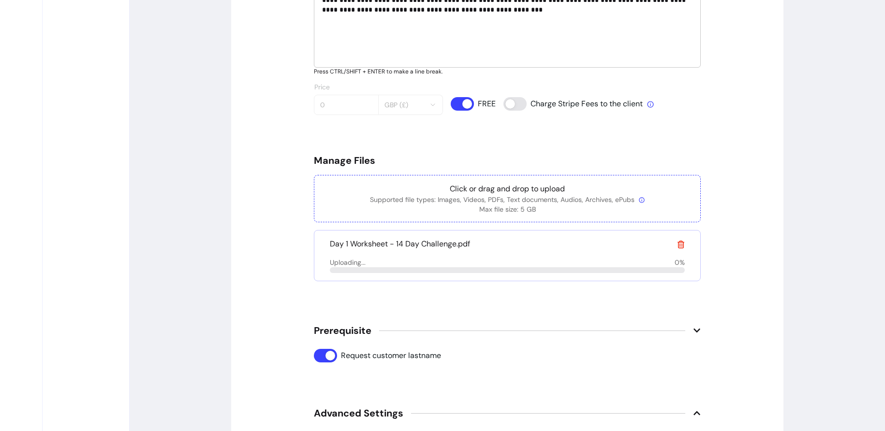
click at [532, 188] on p "Click or drag and drop to upload" at bounding box center [507, 189] width 370 height 12
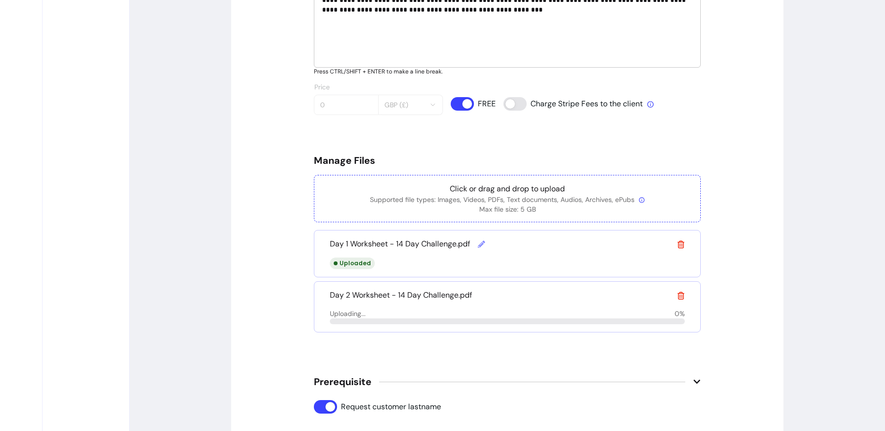
click at [510, 186] on p "Click or drag and drop to upload" at bounding box center [507, 189] width 370 height 12
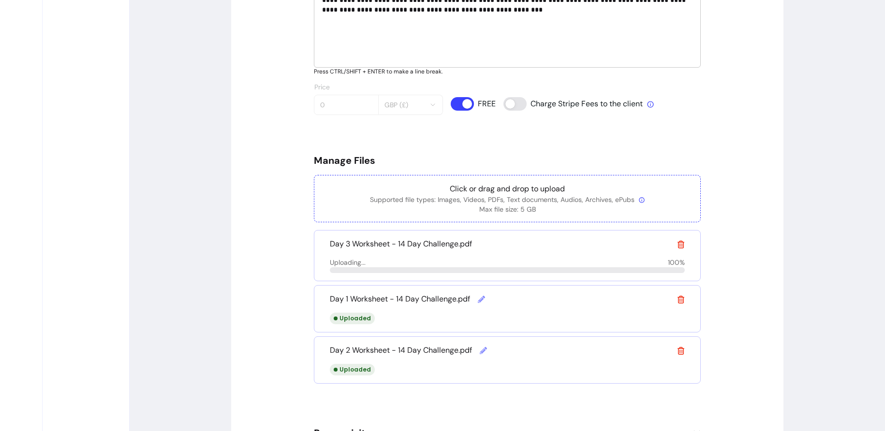
click at [497, 185] on p "Click or drag and drop to upload" at bounding box center [507, 189] width 370 height 12
click at [471, 195] on p "Supported file types: Images, Videos, PDFs, Text documents, Audios, Archives, e…" at bounding box center [507, 200] width 370 height 10
click at [443, 202] on p "Supported file types: Images, Videos, PDFs, Text documents, Audios, Archives, e…" at bounding box center [507, 200] width 370 height 10
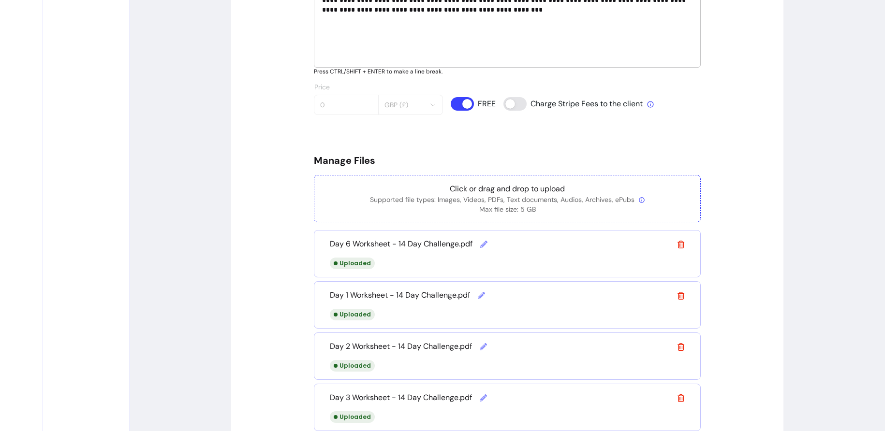
click at [493, 179] on div "Click or drag and drop to upload Supported file types: Images, Videos, PDFs, Te…" at bounding box center [507, 198] width 387 height 47
click at [482, 192] on p "Click or drag and drop to upload" at bounding box center [507, 189] width 370 height 12
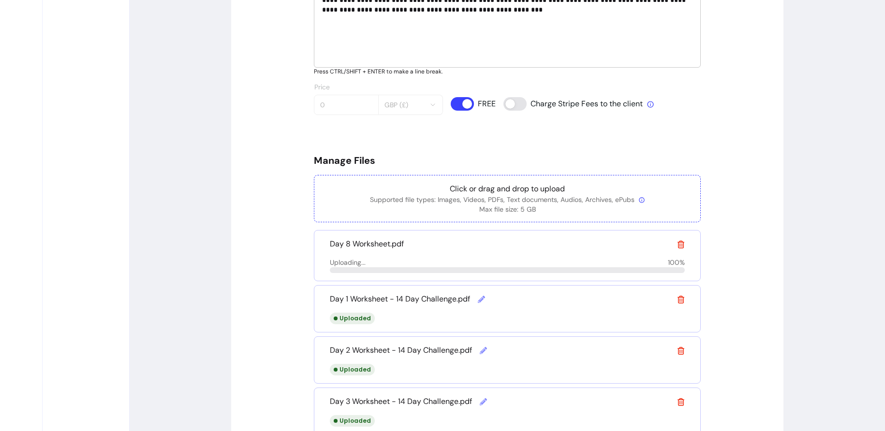
click at [456, 196] on p "Supported file types: Images, Videos, PDFs, Text documents, Audios, Archives, e…" at bounding box center [507, 200] width 370 height 10
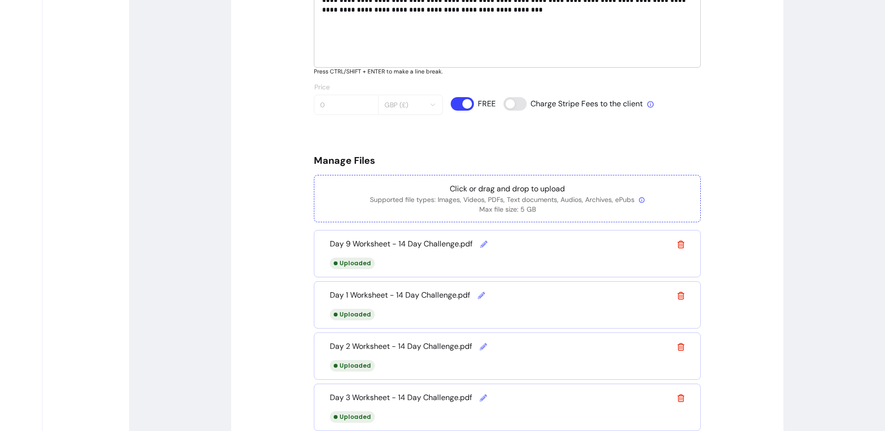
click at [563, 185] on p "Click or drag and drop to upload" at bounding box center [507, 189] width 370 height 12
click at [493, 181] on div "Click or drag and drop to upload Supported file types: Images, Videos, PDFs, Te…" at bounding box center [507, 198] width 387 height 47
click at [501, 188] on p "Click or drag and drop to upload" at bounding box center [507, 189] width 370 height 12
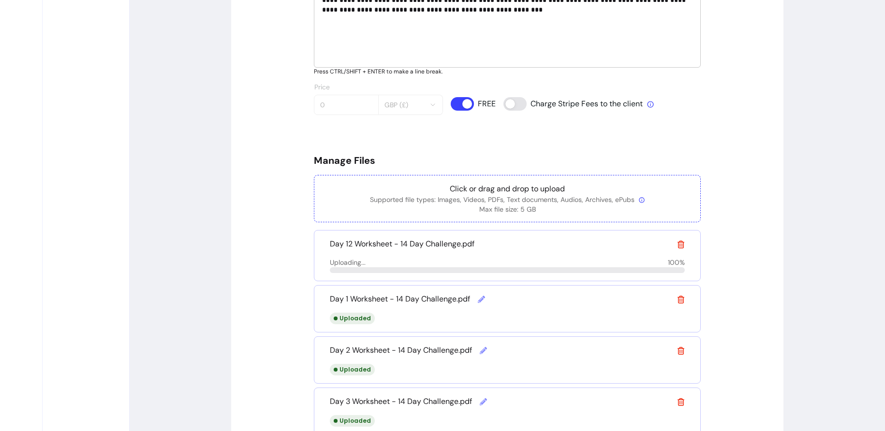
click at [498, 186] on p "Click or drag and drop to upload" at bounding box center [507, 189] width 370 height 12
click at [525, 187] on p "Click or drag and drop to upload" at bounding box center [507, 189] width 370 height 12
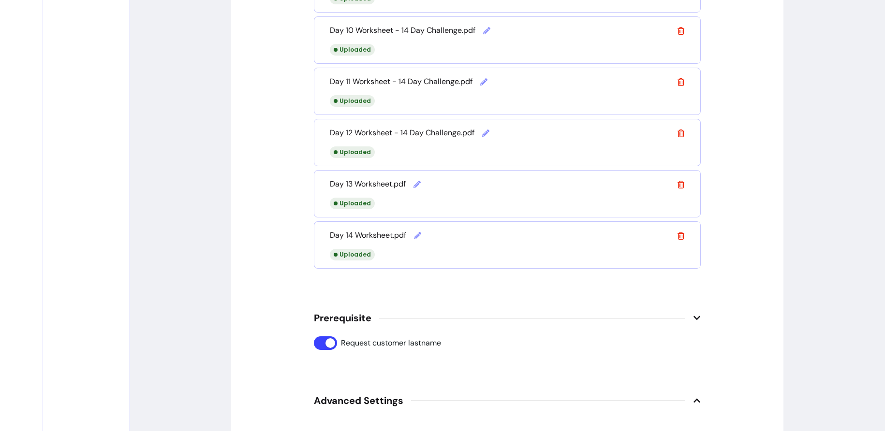
scroll to position [1192, 0]
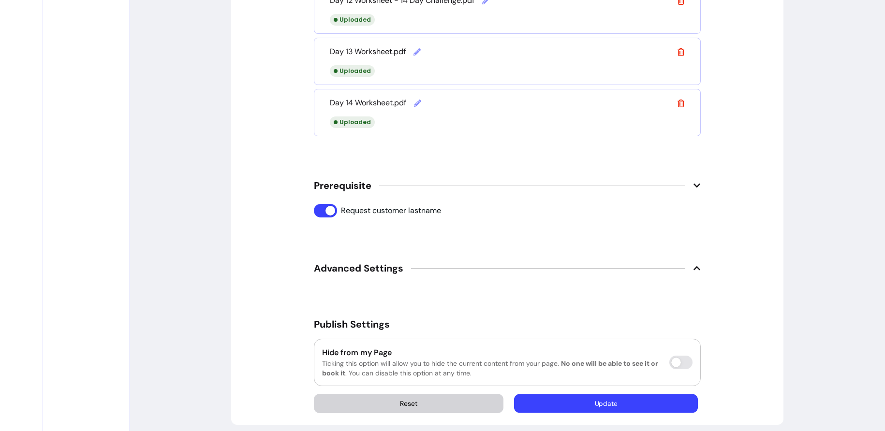
click at [617, 397] on button "Update" at bounding box center [606, 404] width 184 height 19
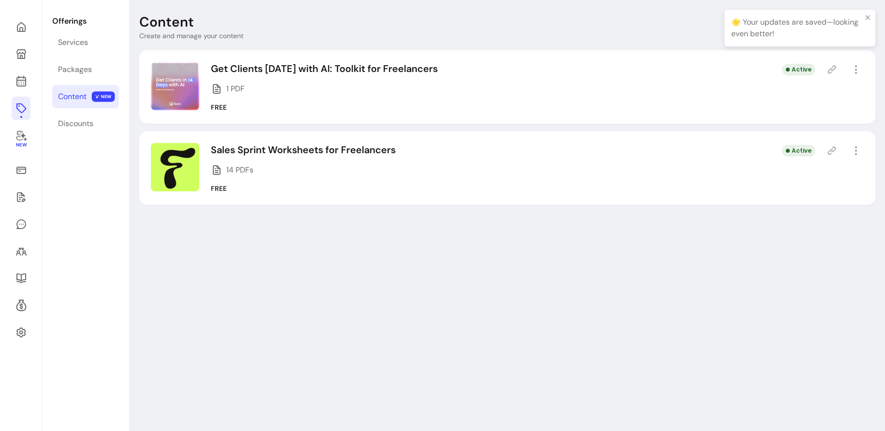
click at [833, 158] on div "Active" at bounding box center [823, 150] width 82 height 15
click at [831, 153] on icon at bounding box center [832, 151] width 10 height 10
